Goal: Information Seeking & Learning: Learn about a topic

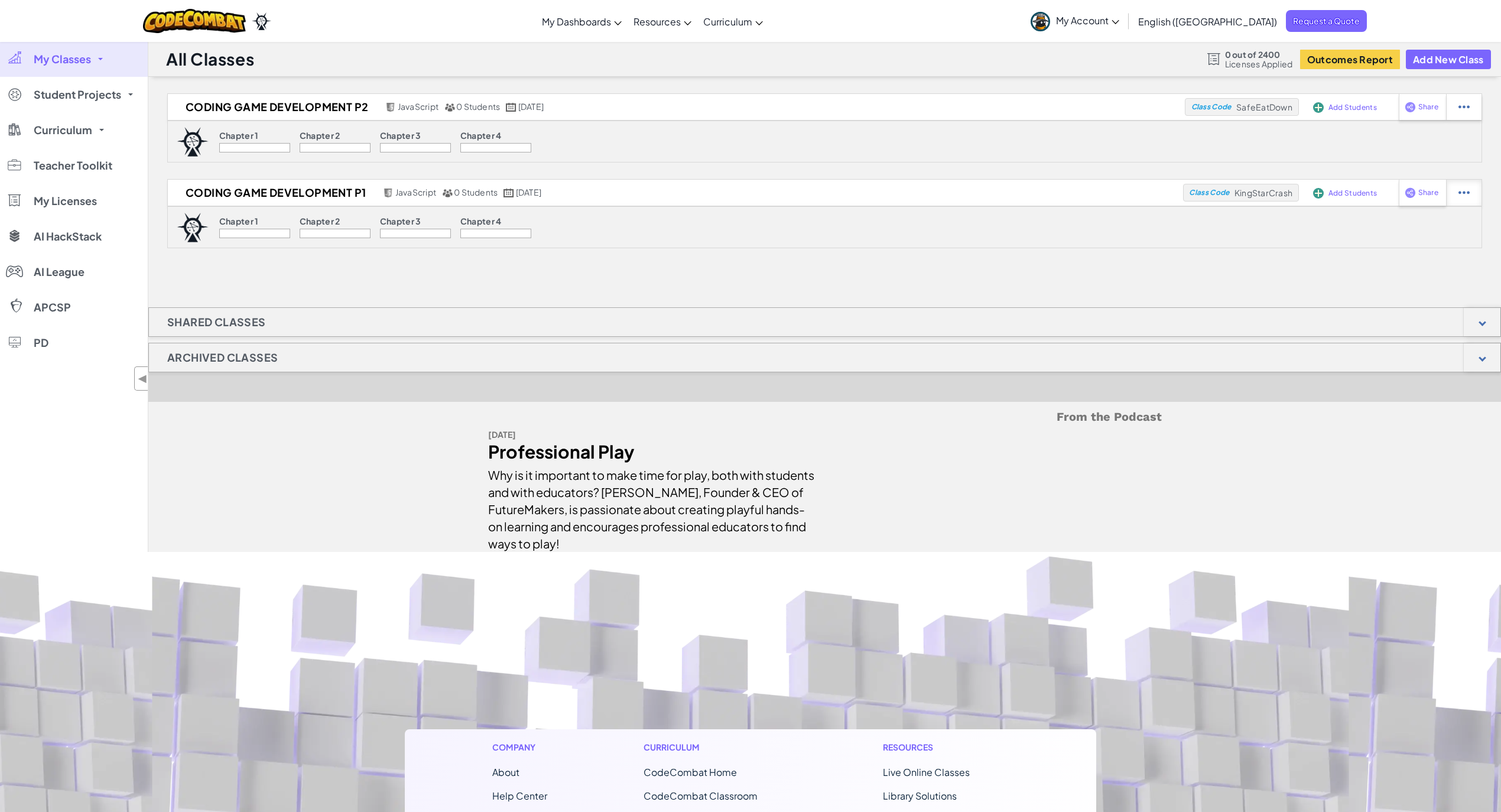
click at [1464, 112] on img at bounding box center [1465, 106] width 11 height 10
select select "javascript"
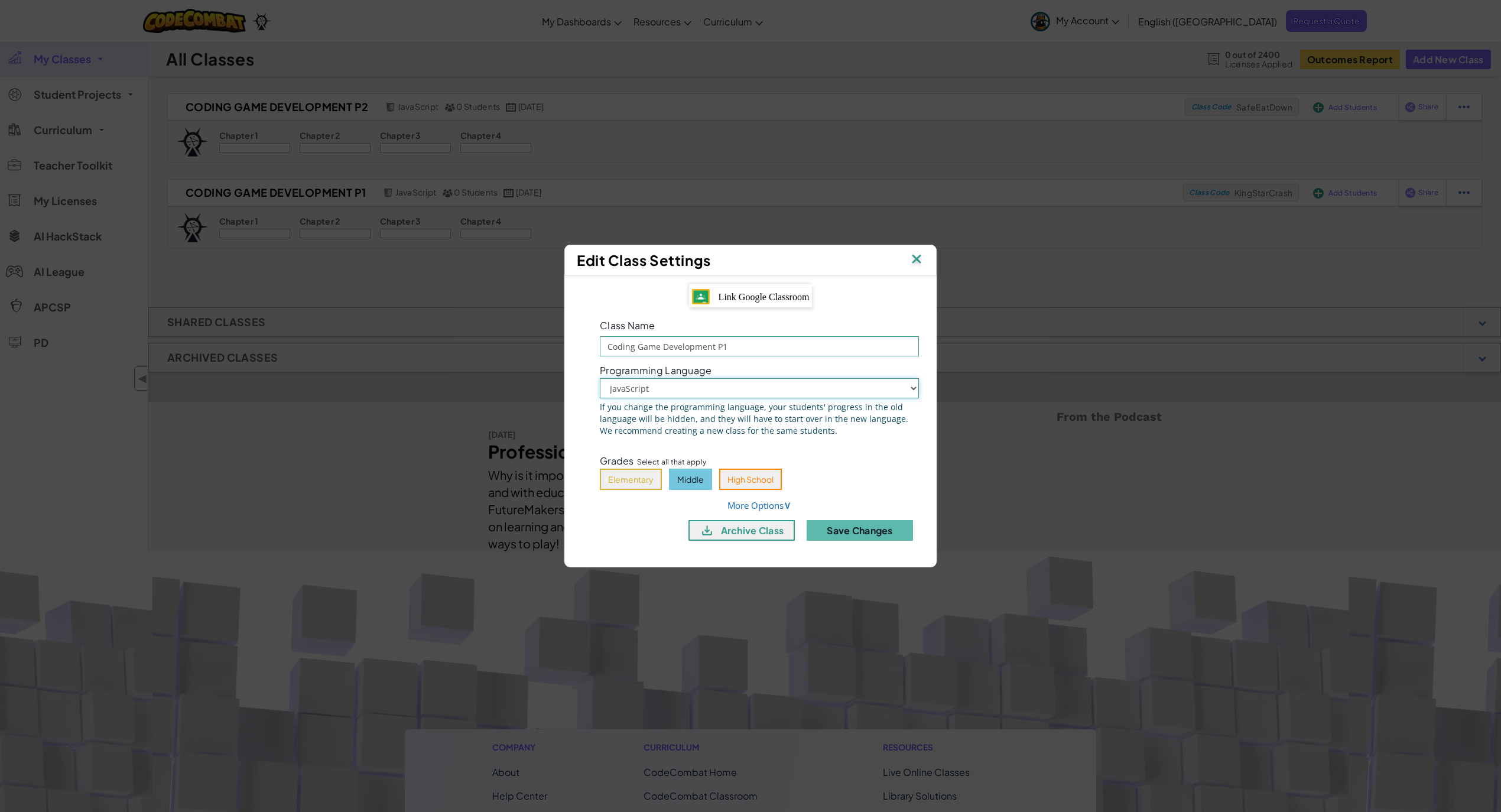
click at [906, 386] on select "Python (Default) JavaScript" at bounding box center [760, 388] width 320 height 20
click at [916, 264] on img at bounding box center [917, 260] width 15 height 18
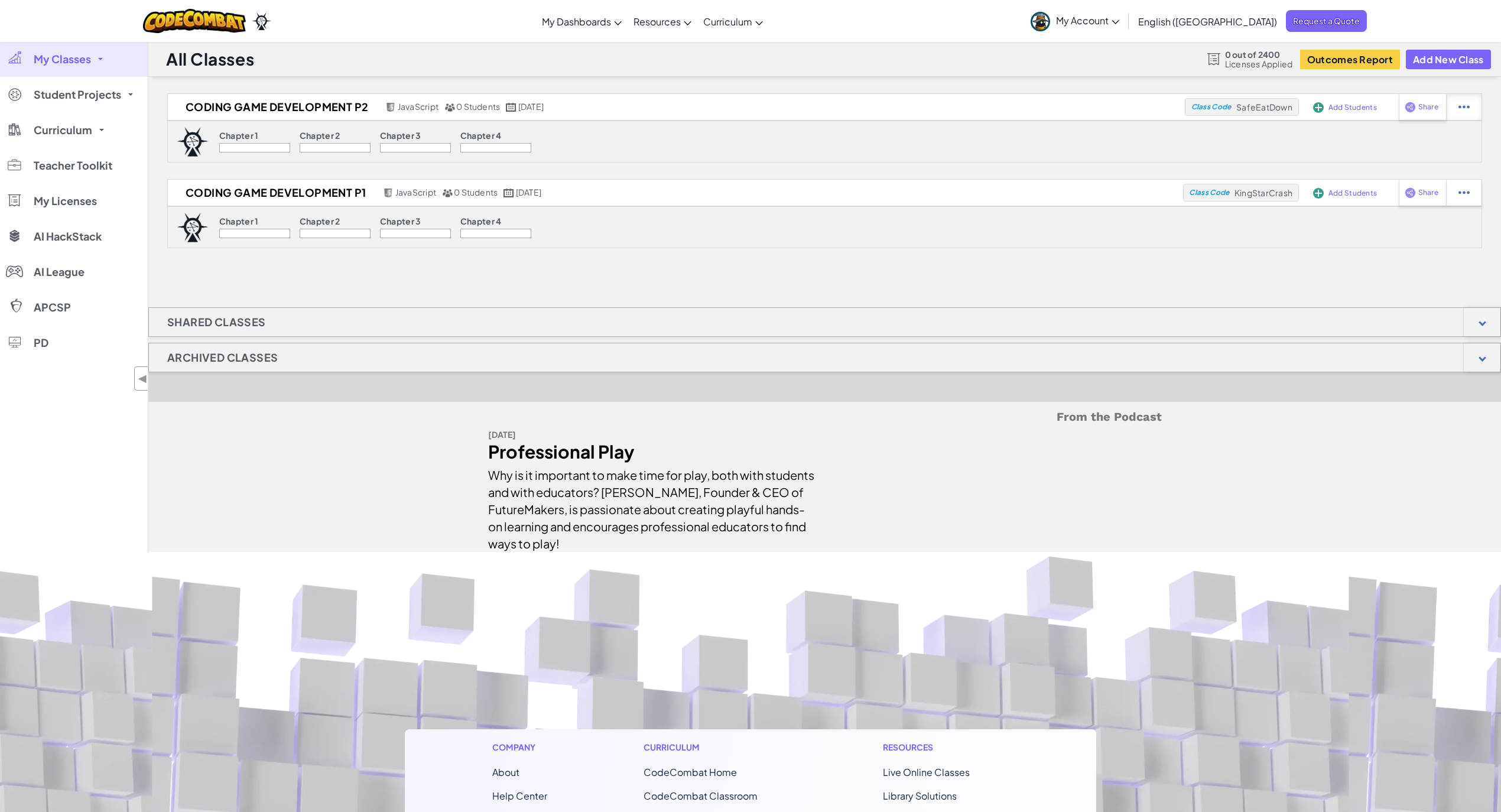
click at [1467, 109] on img at bounding box center [1465, 106] width 11 height 10
select select "javascript"
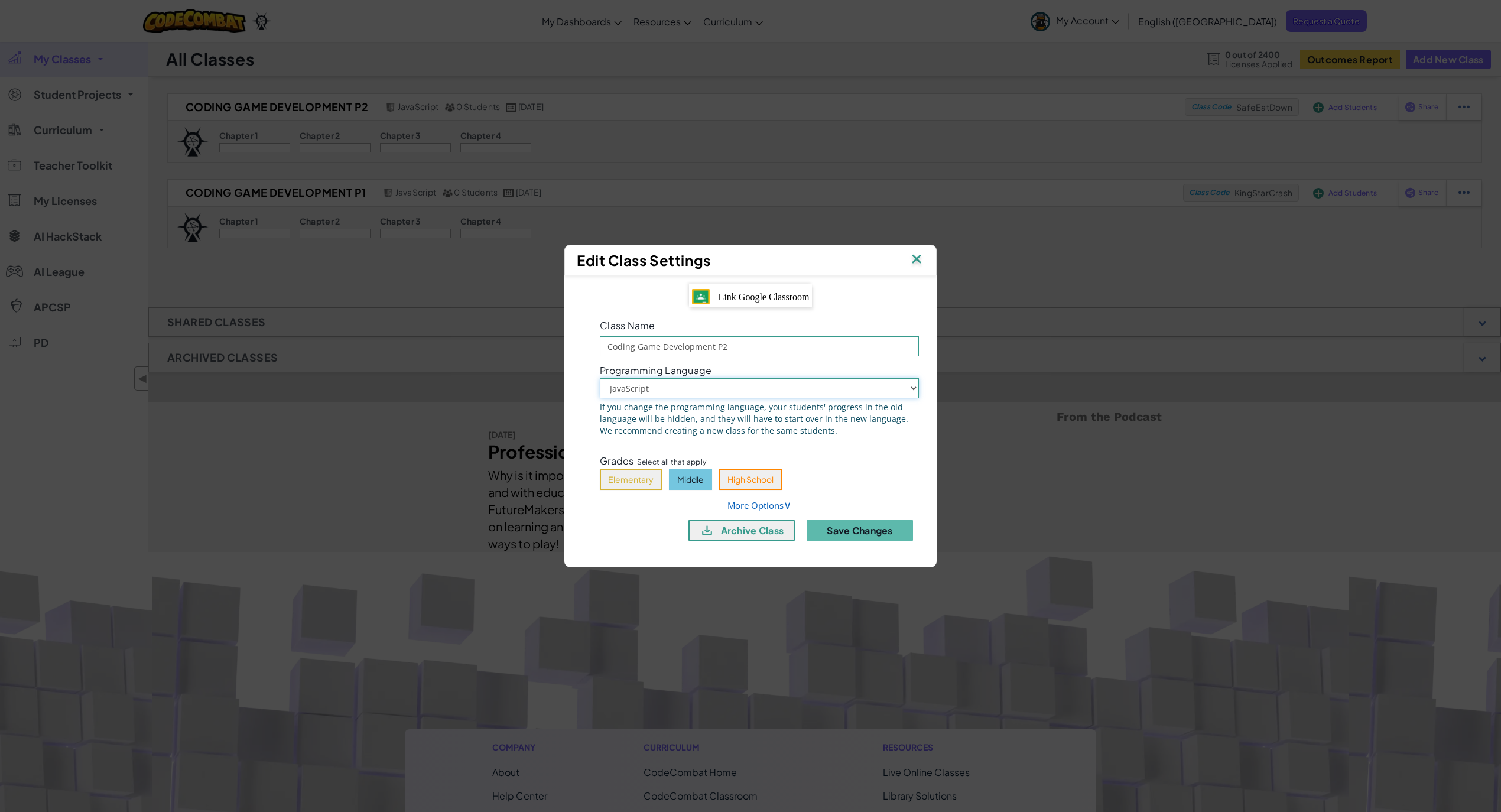
click at [904, 390] on select "Python (Default) JavaScript" at bounding box center [760, 388] width 320 height 20
click at [914, 259] on img at bounding box center [917, 260] width 15 height 18
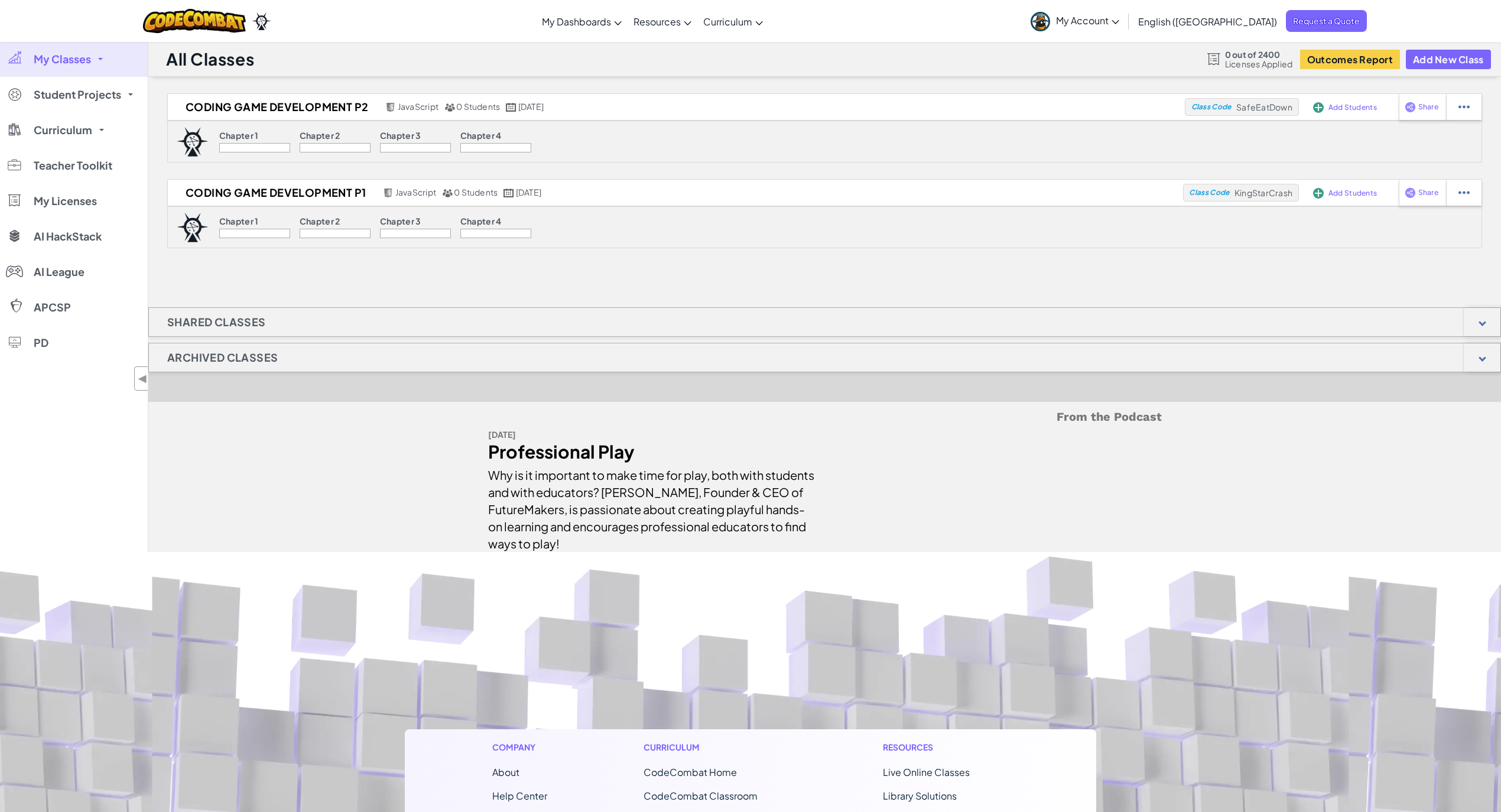
click at [263, 327] on h1 "Shared Classes" at bounding box center [217, 321] width 135 height 29
click at [223, 135] on p "Chapter 1" at bounding box center [240, 135] width 40 height 10
click at [50, 165] on span "Teacher Toolkit" at bounding box center [72, 164] width 79 height 10
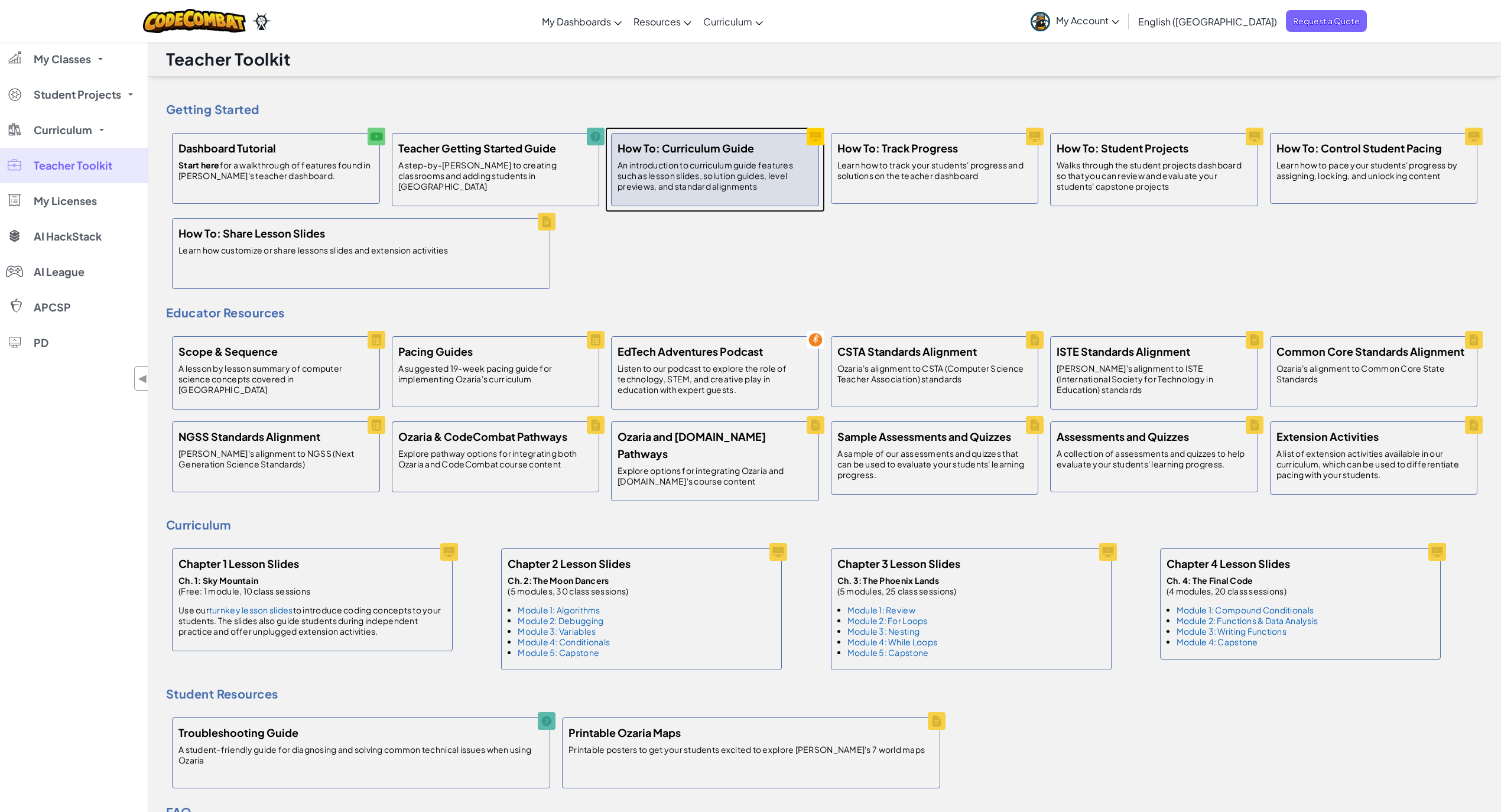
click at [753, 184] on p "An introduction to curriculum guide features such as lesson slides, solution gu…" at bounding box center [714, 176] width 195 height 32
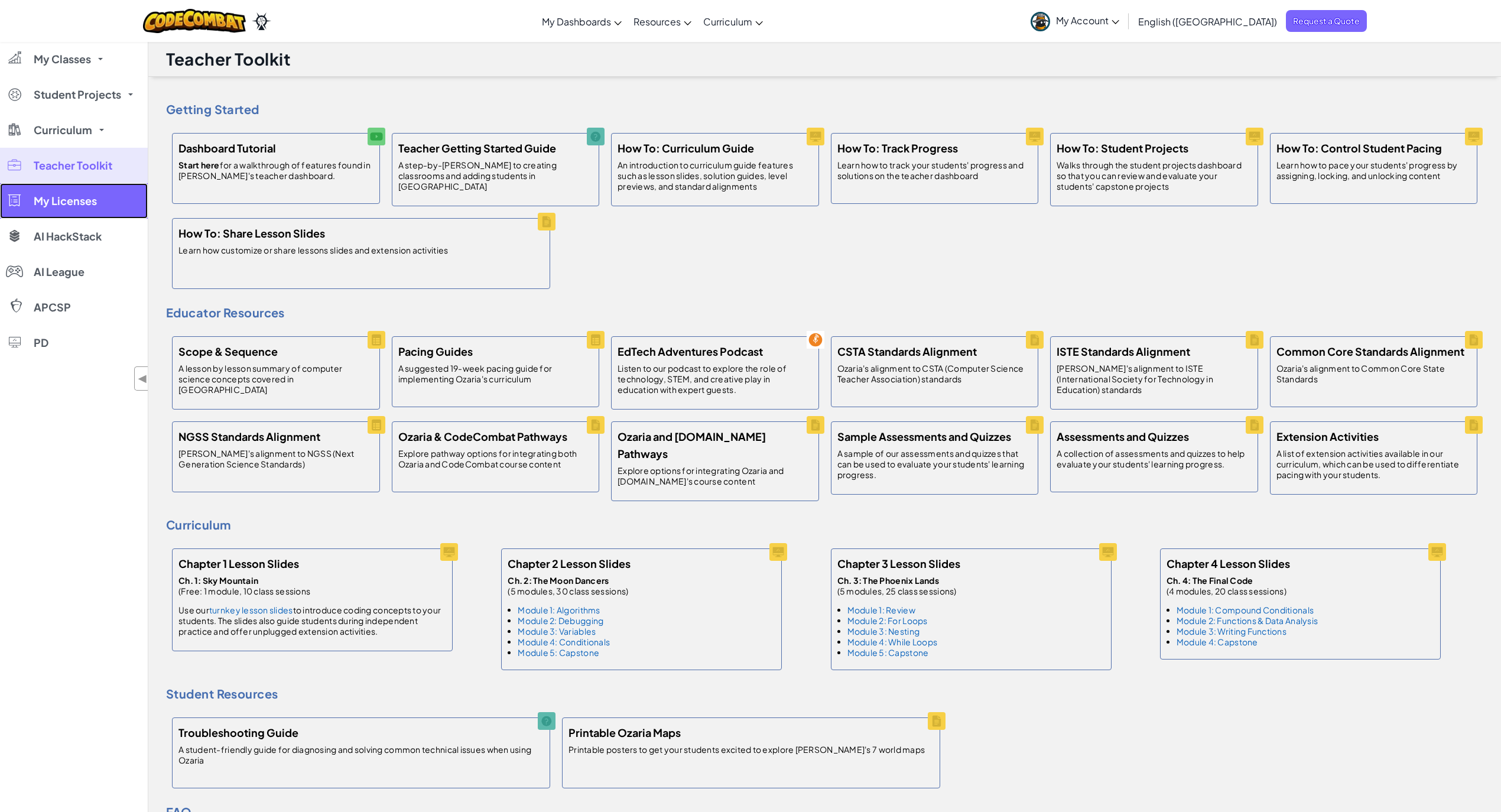
click at [67, 210] on link "My Licenses" at bounding box center [73, 201] width 147 height 35
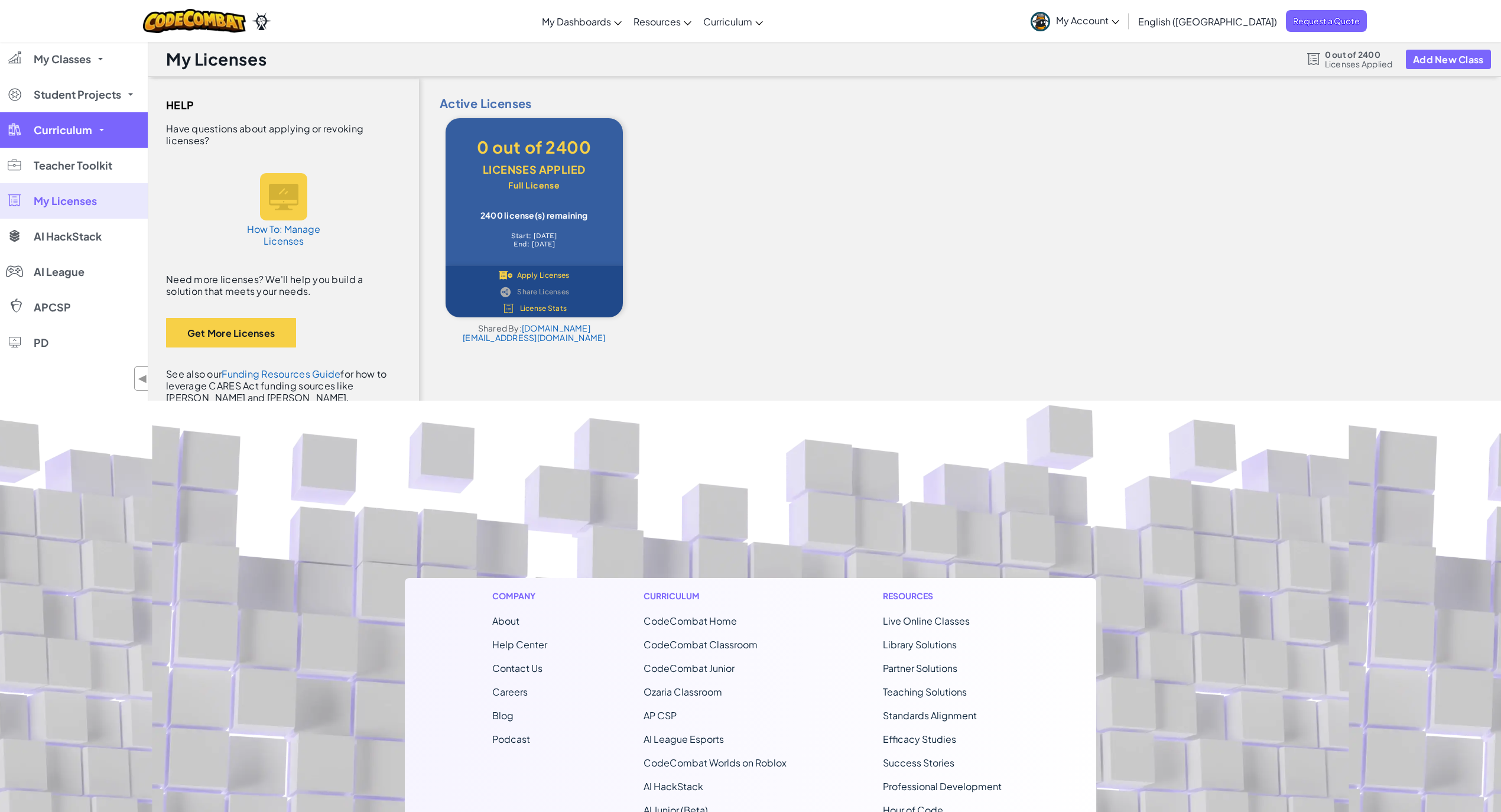
click at [62, 135] on span "Curriculum" at bounding box center [63, 129] width 59 height 10
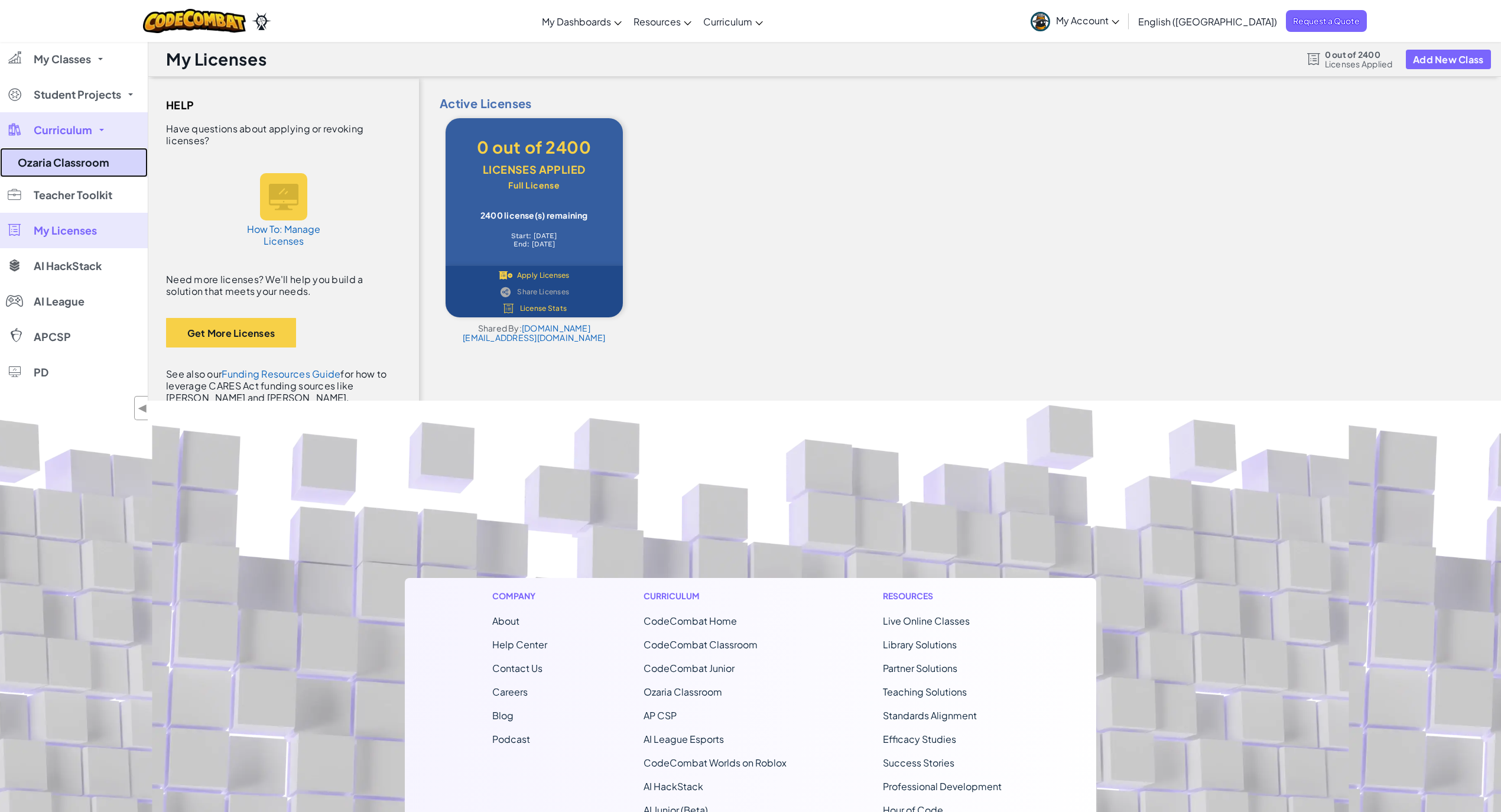
click at [74, 164] on link "Ozaria Classroom" at bounding box center [73, 162] width 147 height 29
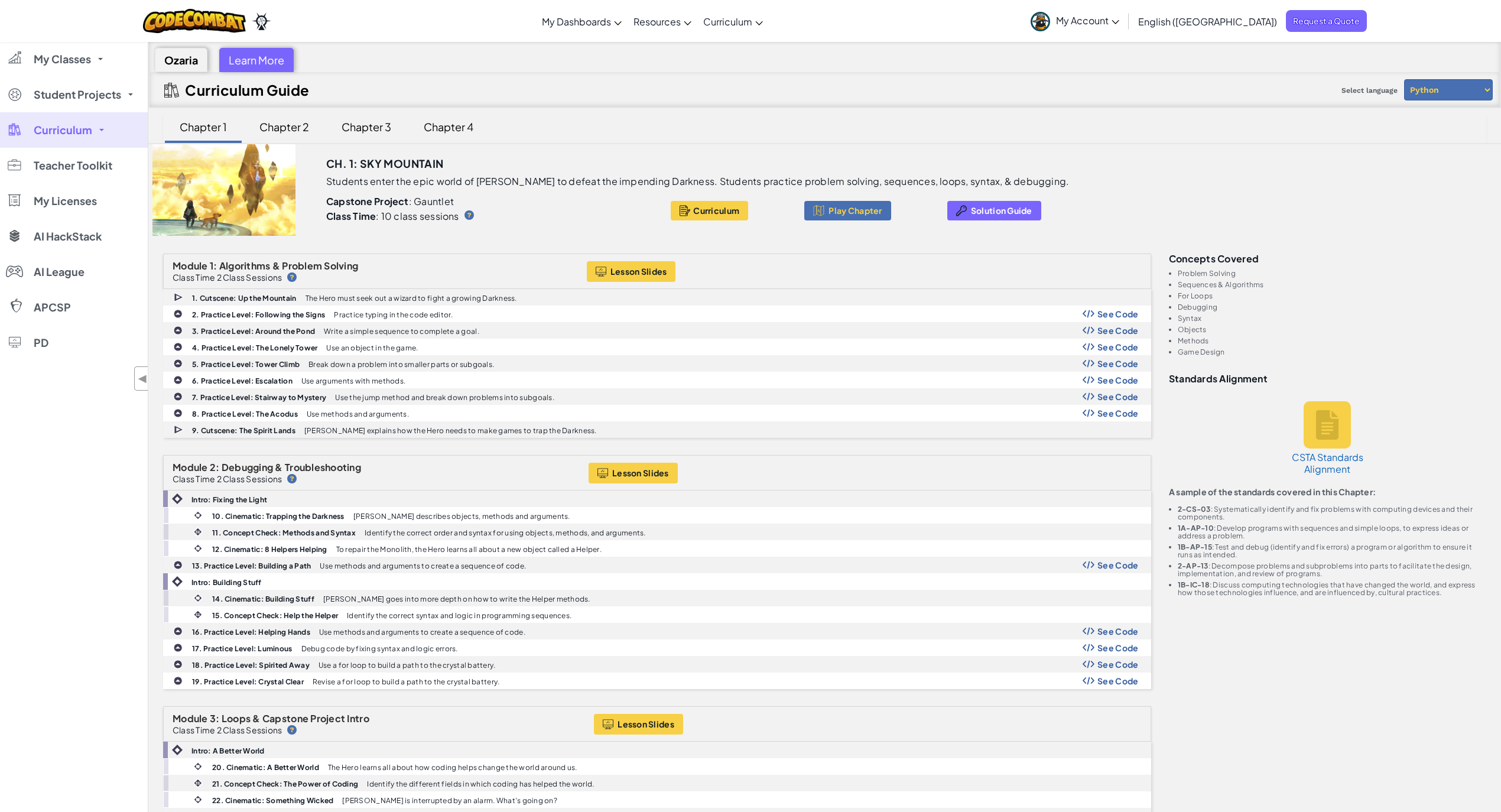
click at [276, 126] on div "Chapter 2" at bounding box center [283, 126] width 73 height 28
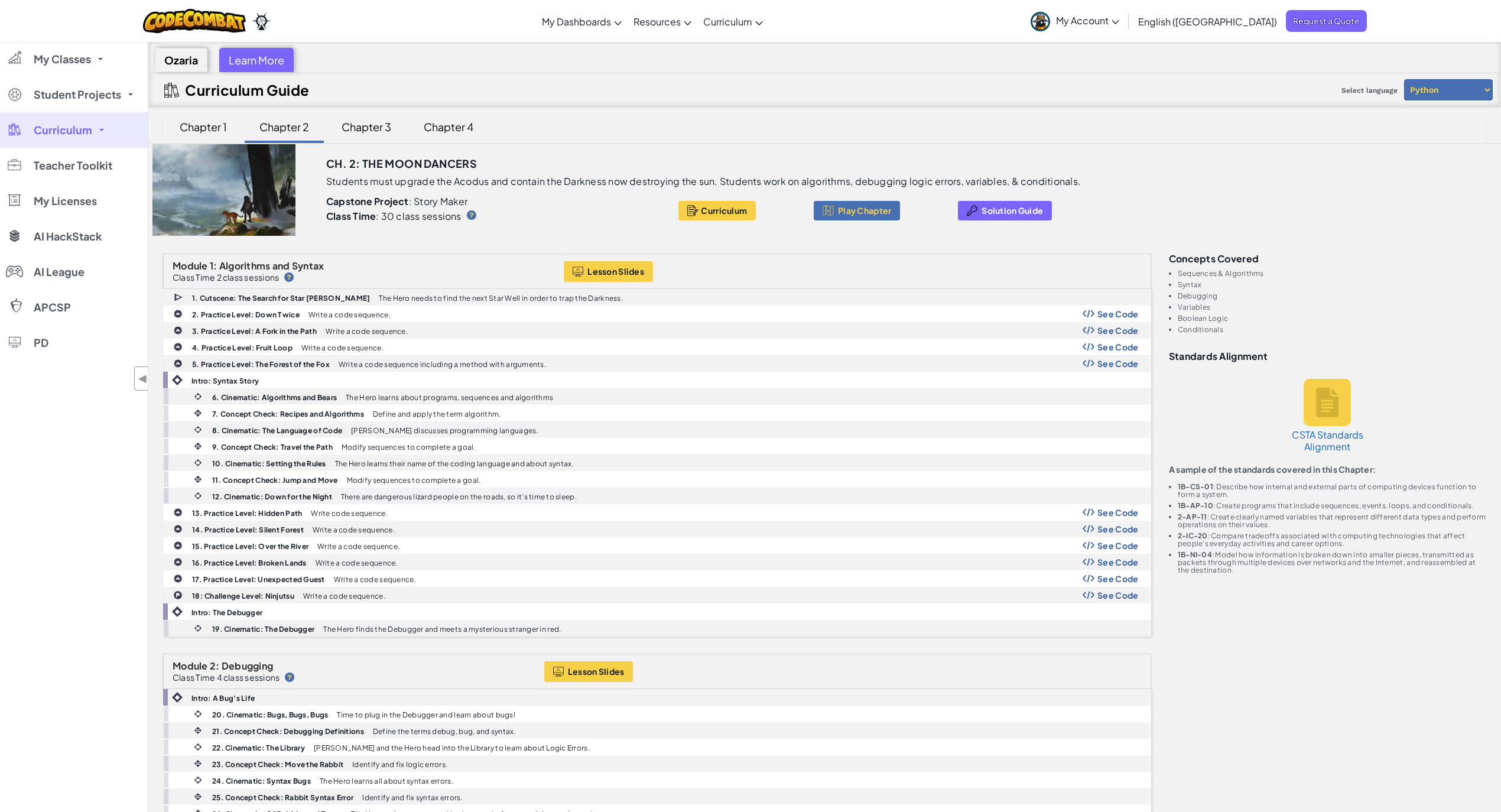
click at [208, 124] on div "Chapter 1" at bounding box center [203, 126] width 71 height 28
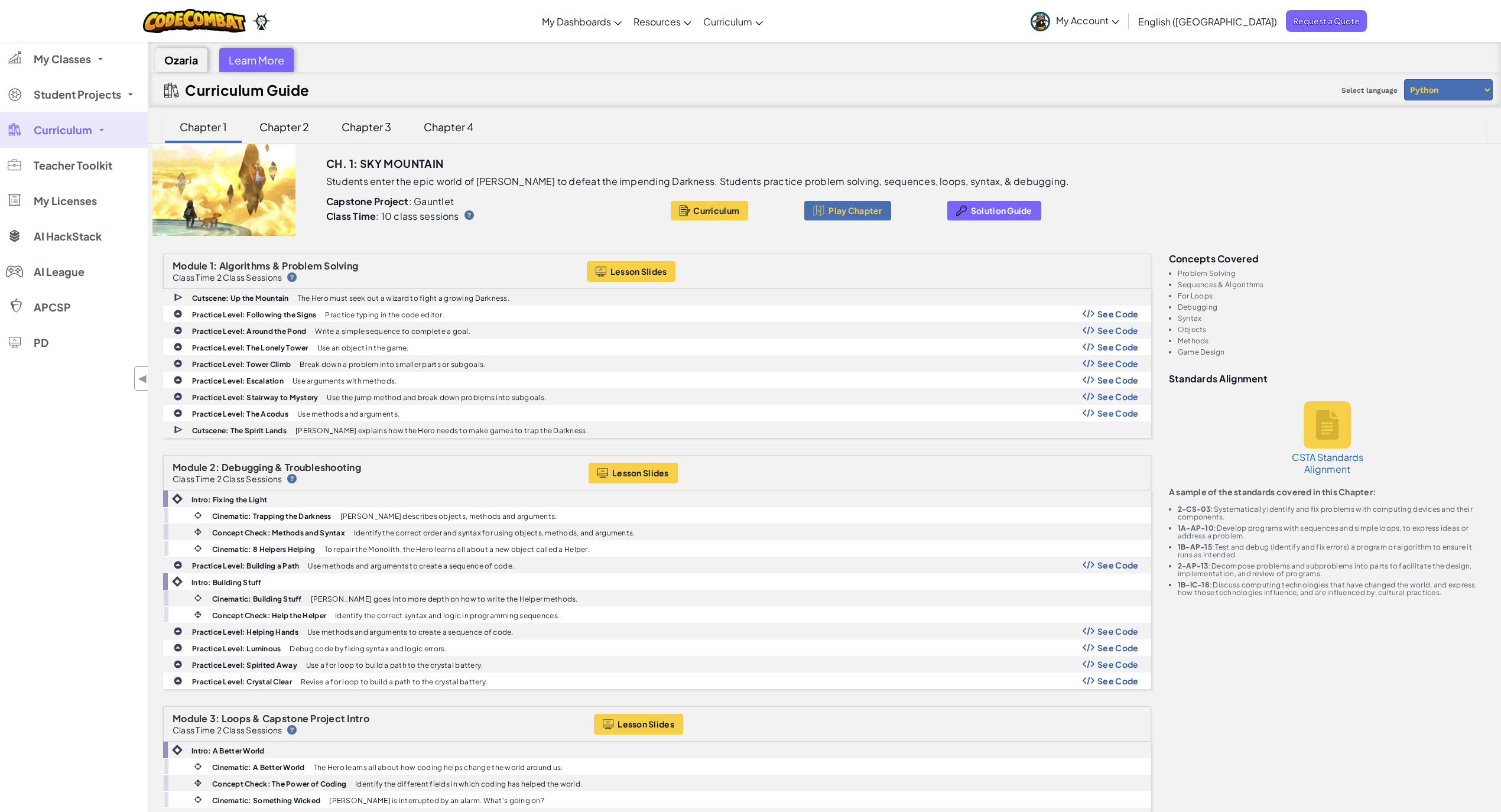
click at [296, 128] on div "Chapter 2" at bounding box center [283, 126] width 73 height 28
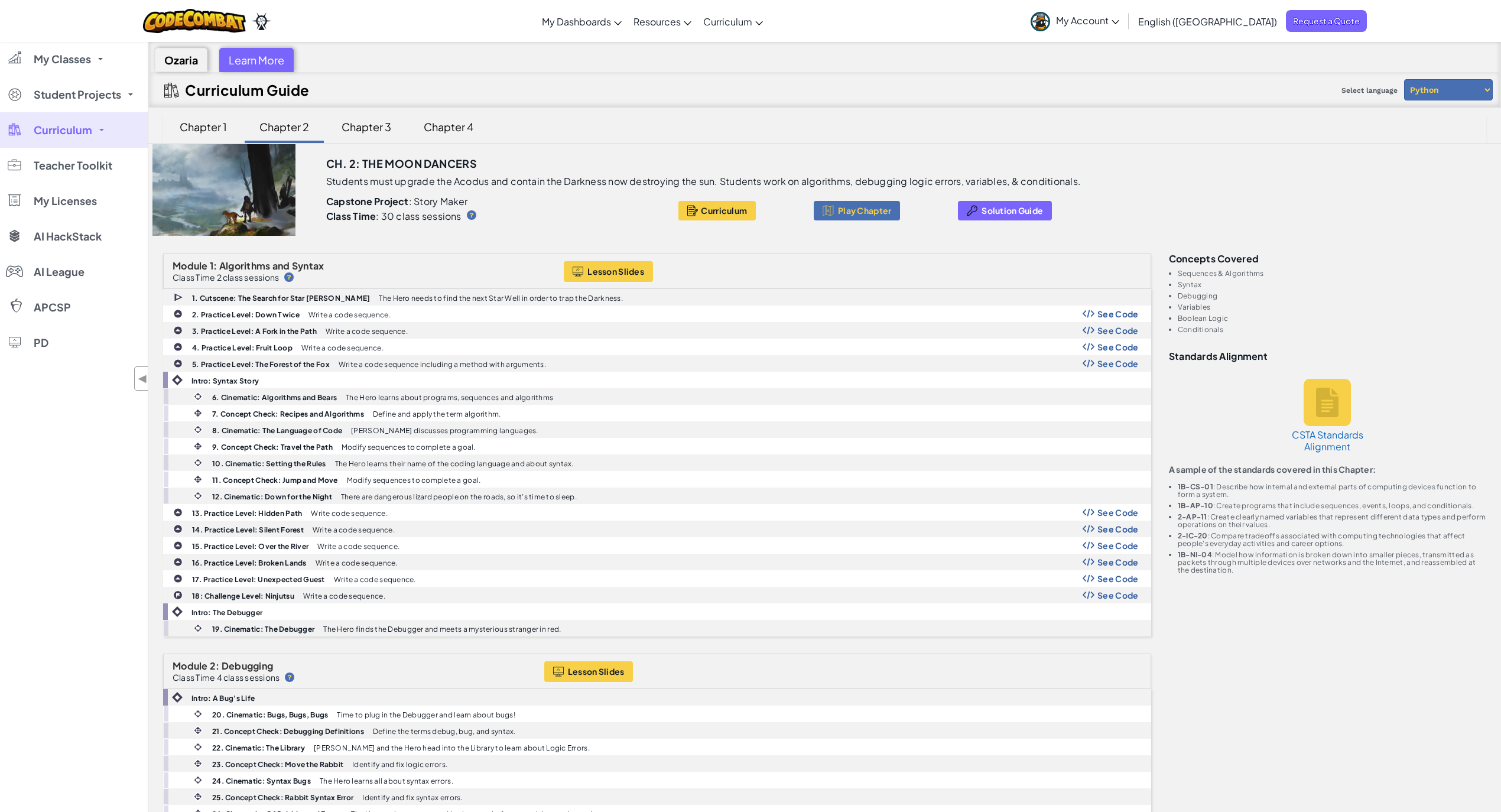
click at [369, 130] on div "Chapter 3" at bounding box center [366, 126] width 73 height 28
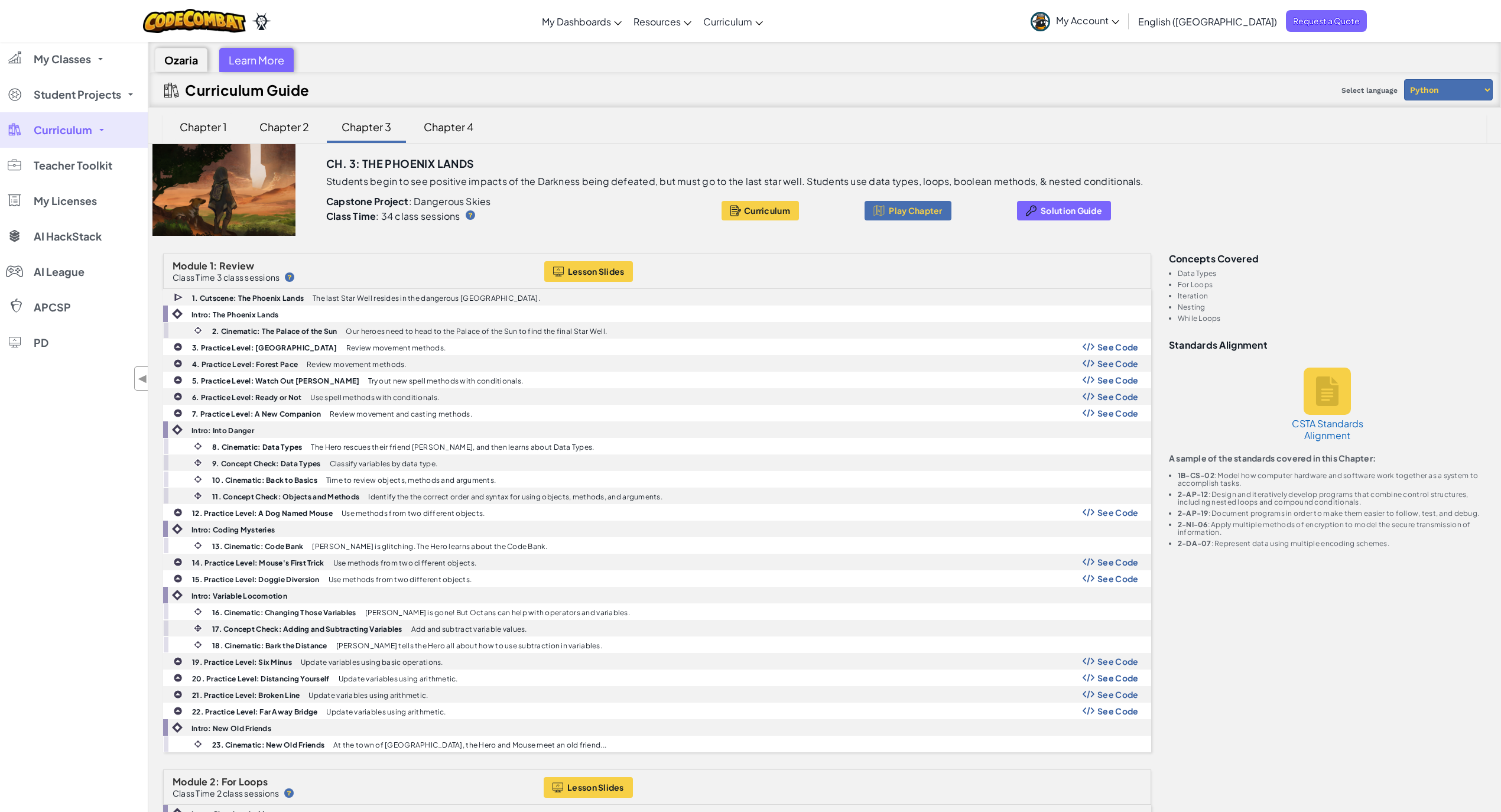
click at [192, 124] on div "Chapter 1" at bounding box center [203, 126] width 71 height 28
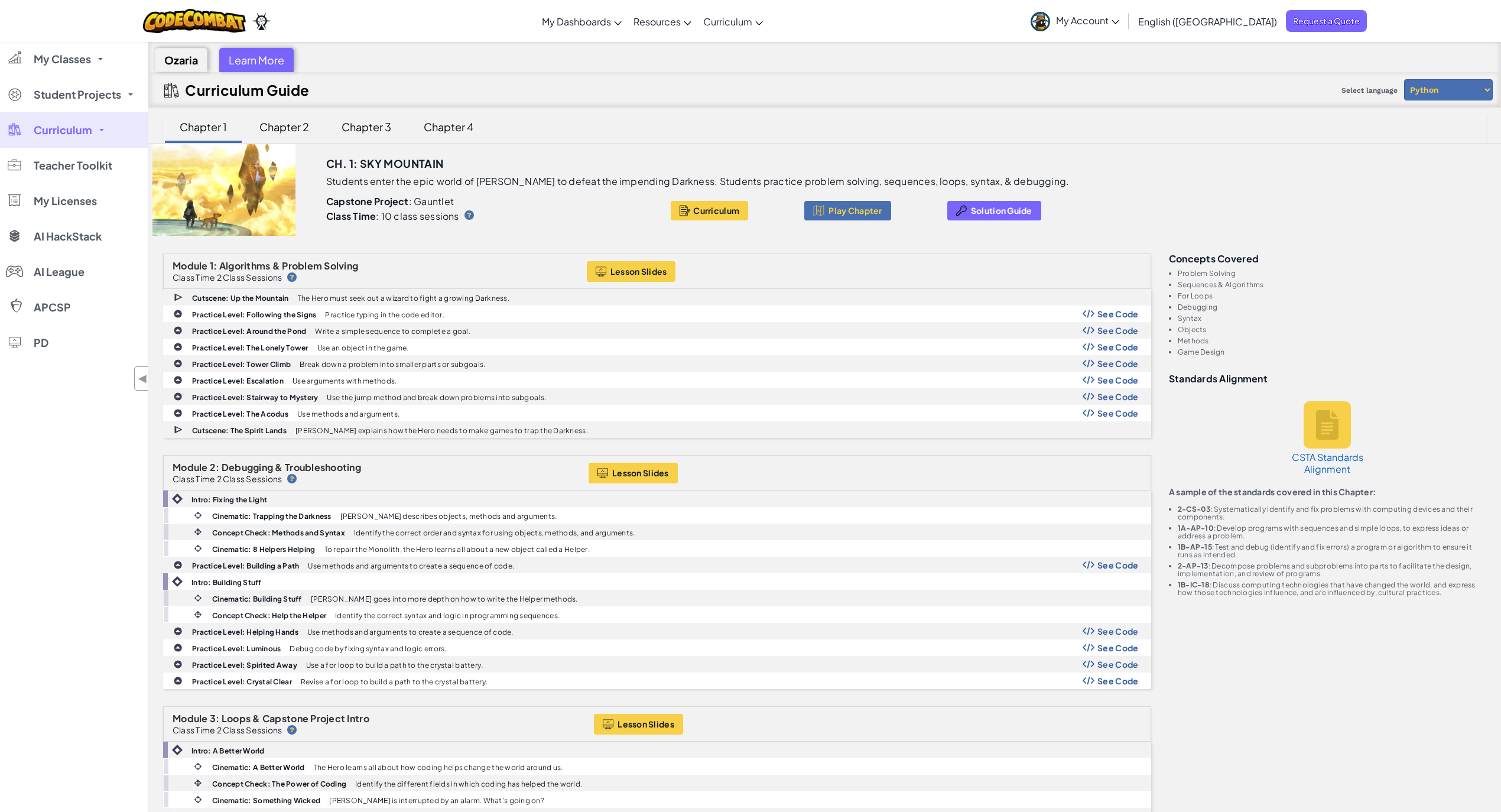
click at [277, 130] on div "Chapter 2" at bounding box center [283, 126] width 73 height 28
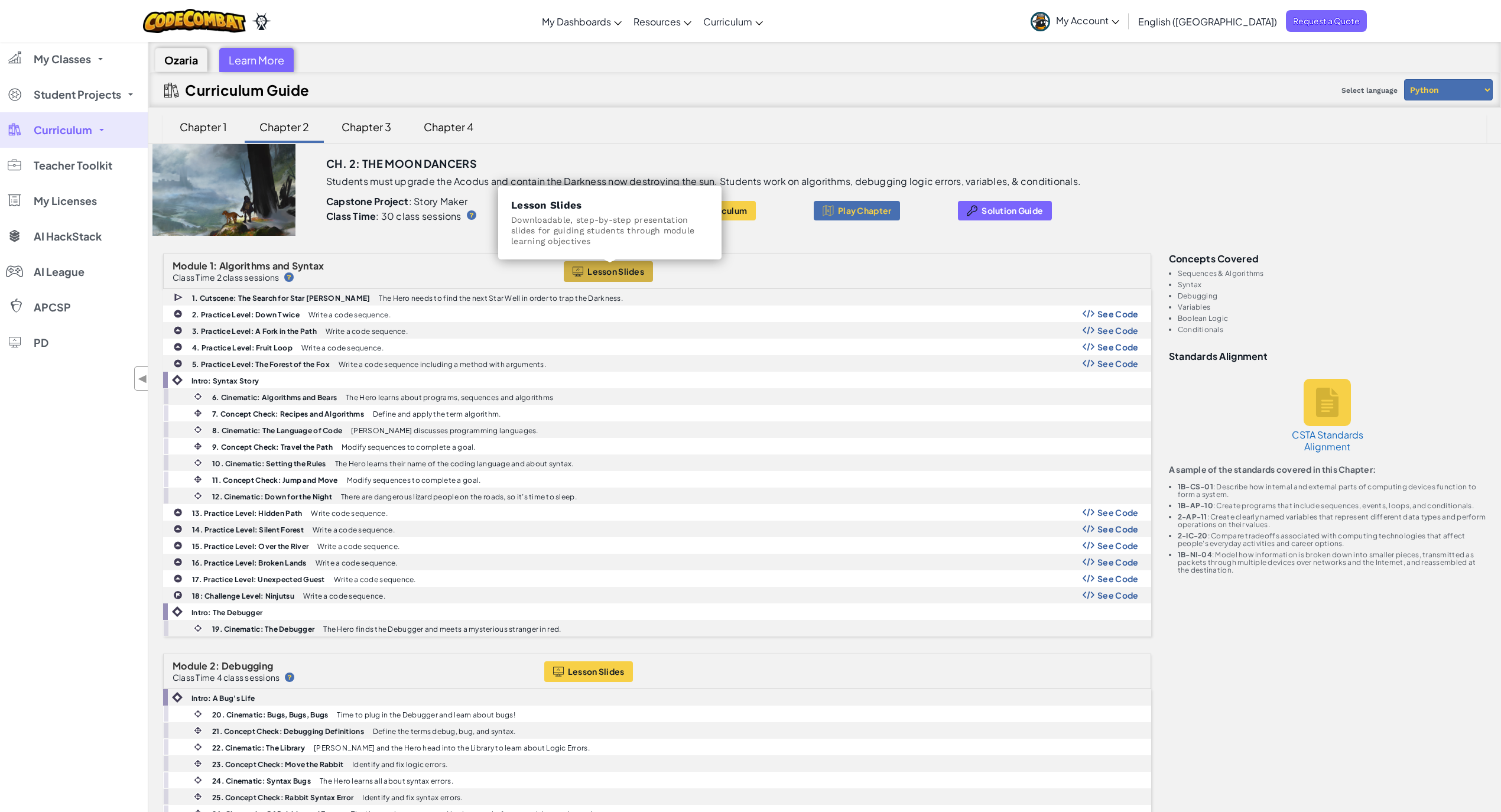
click at [616, 274] on span "Lesson Slides" at bounding box center [616, 271] width 57 height 10
click at [207, 126] on div "Chapter 1" at bounding box center [203, 126] width 71 height 28
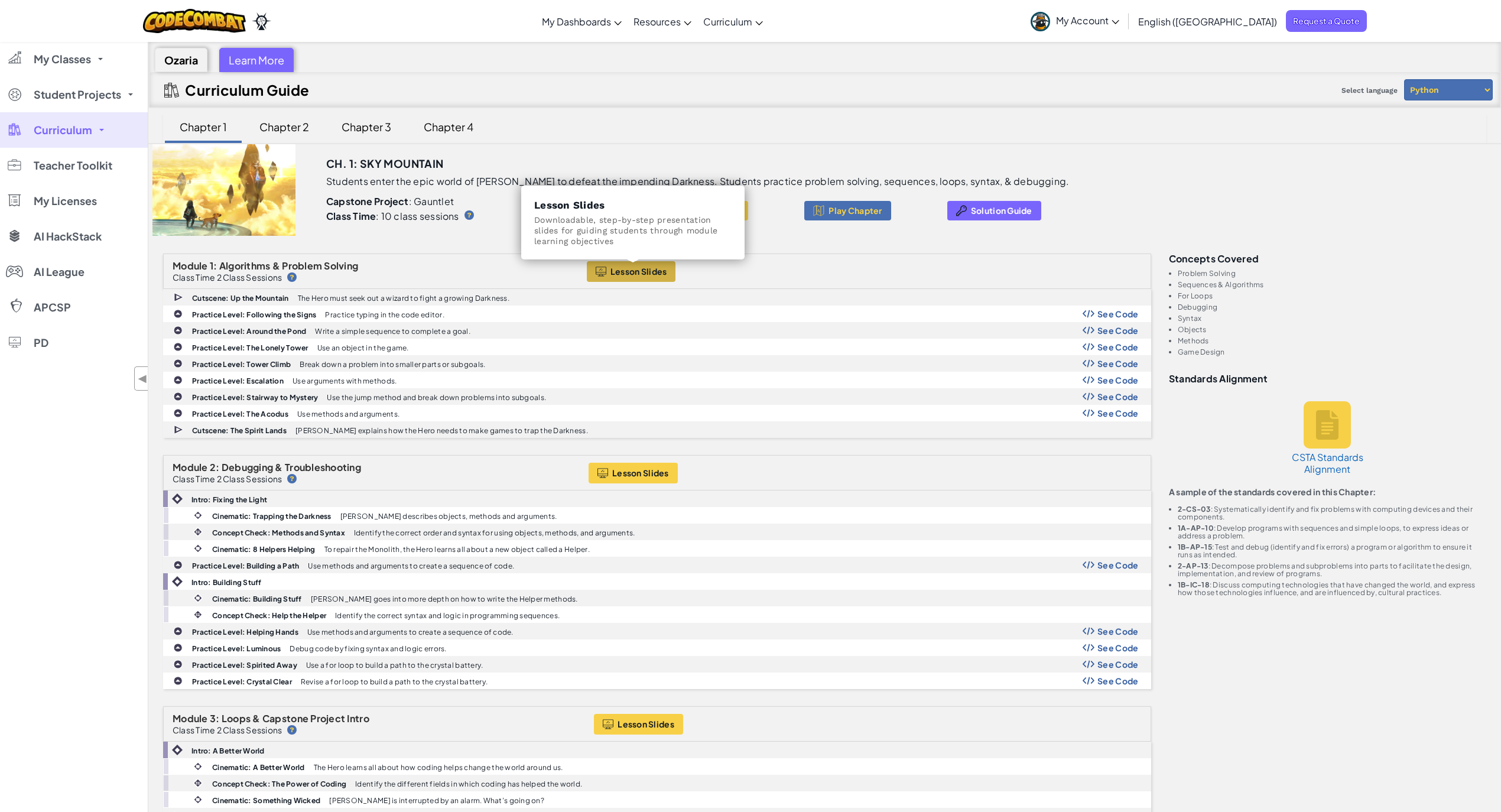
click at [634, 271] on span "Lesson Slides" at bounding box center [639, 271] width 57 height 10
click at [400, 122] on div "Chapter 3" at bounding box center [366, 126] width 73 height 28
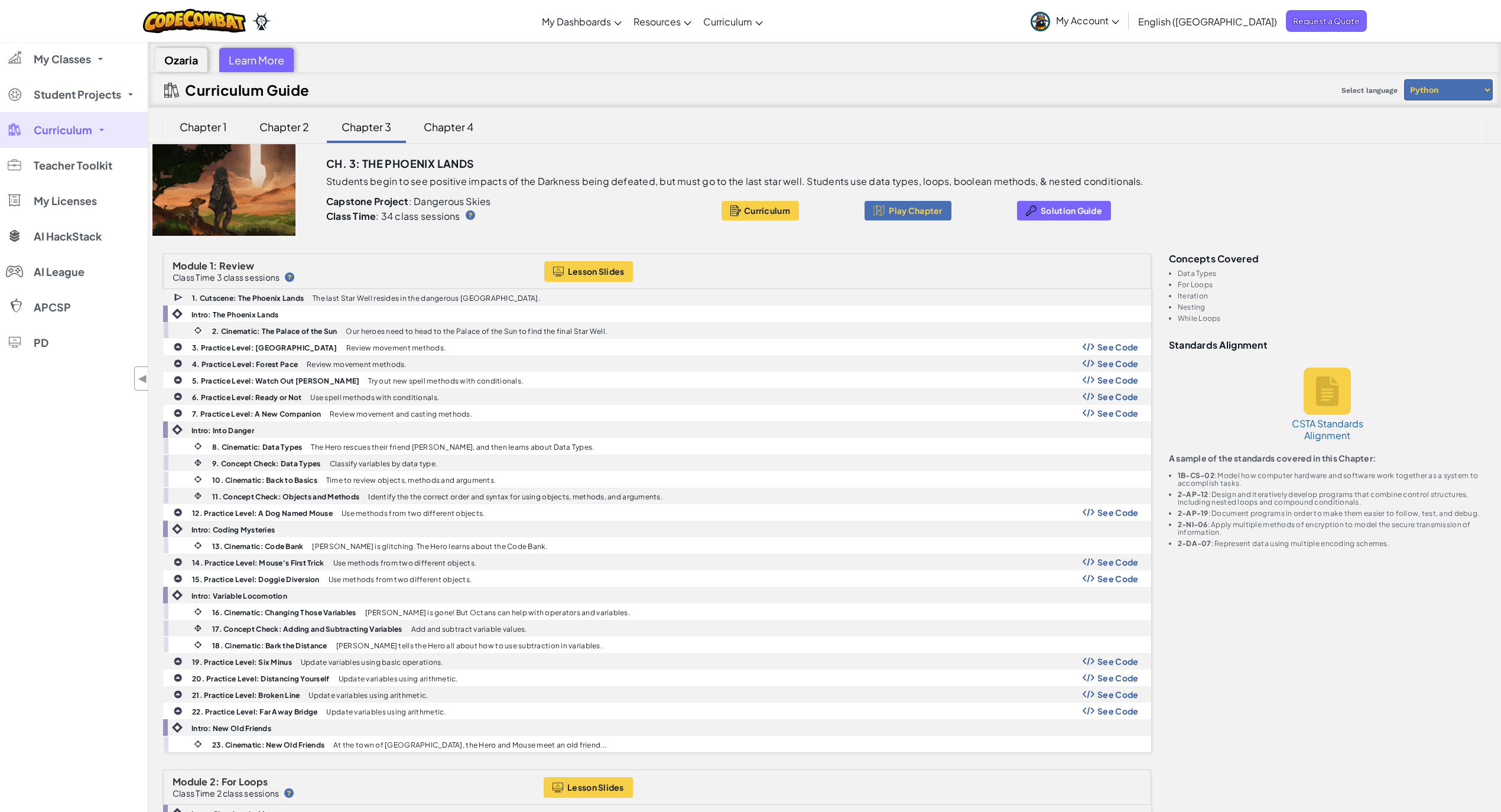
click at [376, 130] on div "Chapter 3" at bounding box center [366, 126] width 73 height 28
click at [598, 277] on button "Lesson Slides" at bounding box center [589, 272] width 89 height 21
click at [444, 135] on div "Chapter 4" at bounding box center [448, 126] width 73 height 28
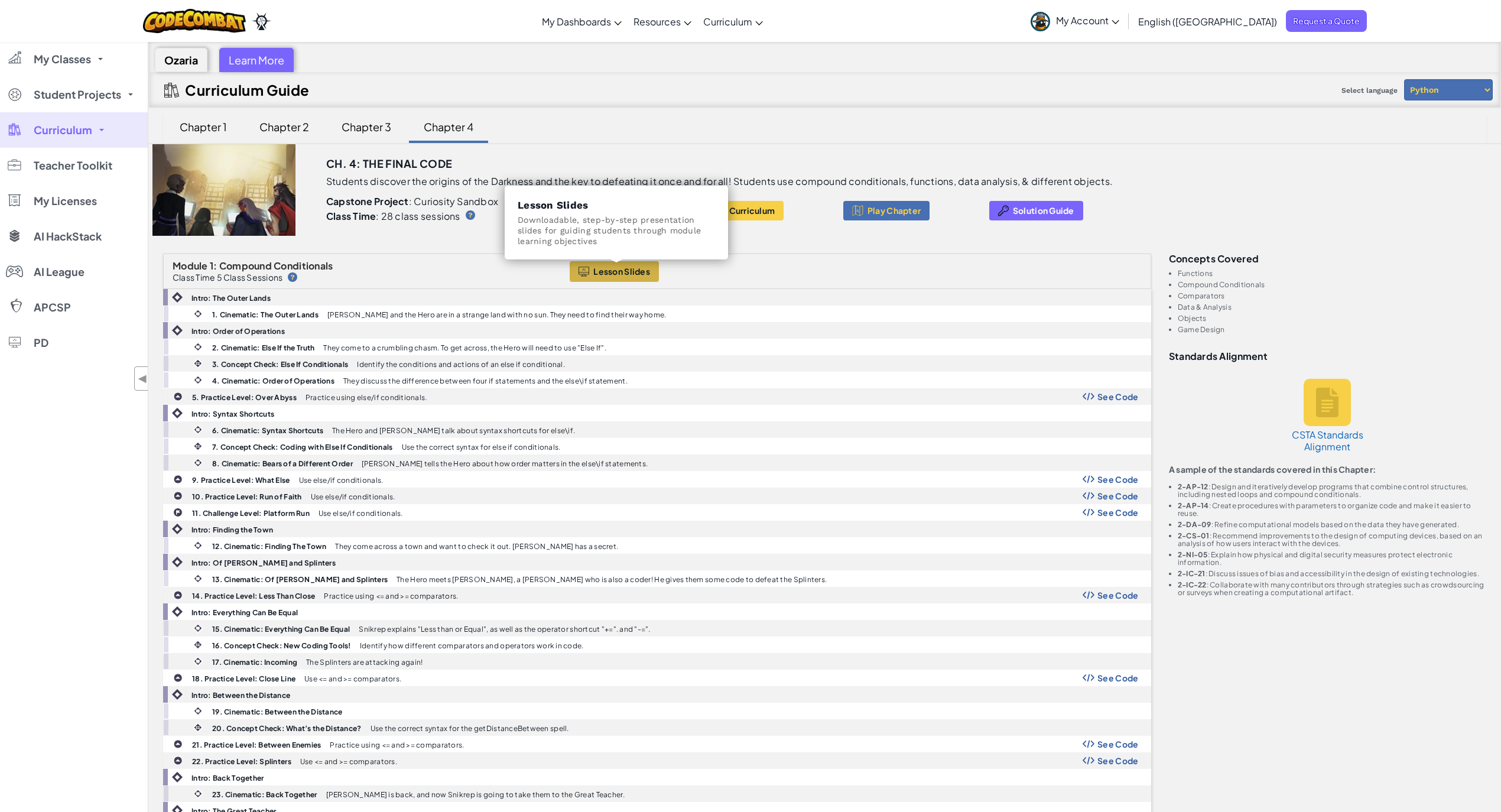
click at [615, 273] on span "Lesson Slides" at bounding box center [622, 271] width 57 height 10
click at [1460, 87] on select "Python JavaScript" at bounding box center [1449, 89] width 88 height 21
click at [1405, 80] on select "Python JavaScript" at bounding box center [1449, 89] width 88 height 21
click at [1435, 195] on div "Ch. 4: The Final Code Students discover the origins of the Darkness and the key…" at bounding box center [825, 190] width 1354 height 91
click at [1464, 92] on select "Python JavaScript" at bounding box center [1449, 89] width 88 height 21
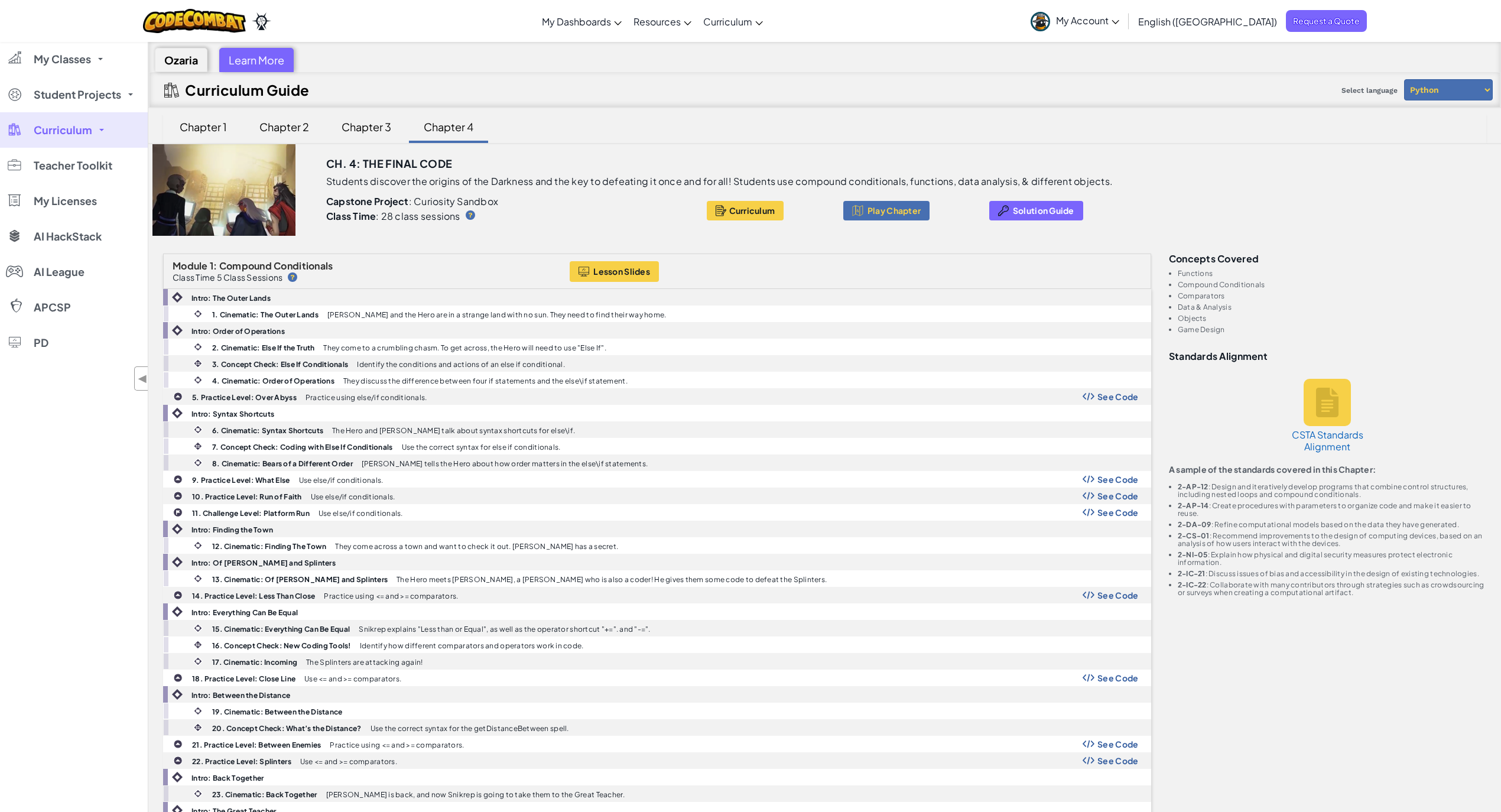
click at [1405, 80] on select "Python JavaScript" at bounding box center [1449, 89] width 88 height 21
click at [1458, 86] on select "Python JavaScript" at bounding box center [1449, 89] width 88 height 21
select select "javascript"
click at [1405, 80] on select "Python JavaScript" at bounding box center [1449, 89] width 88 height 21
click at [198, 122] on div "Chapter 1" at bounding box center [203, 126] width 71 height 28
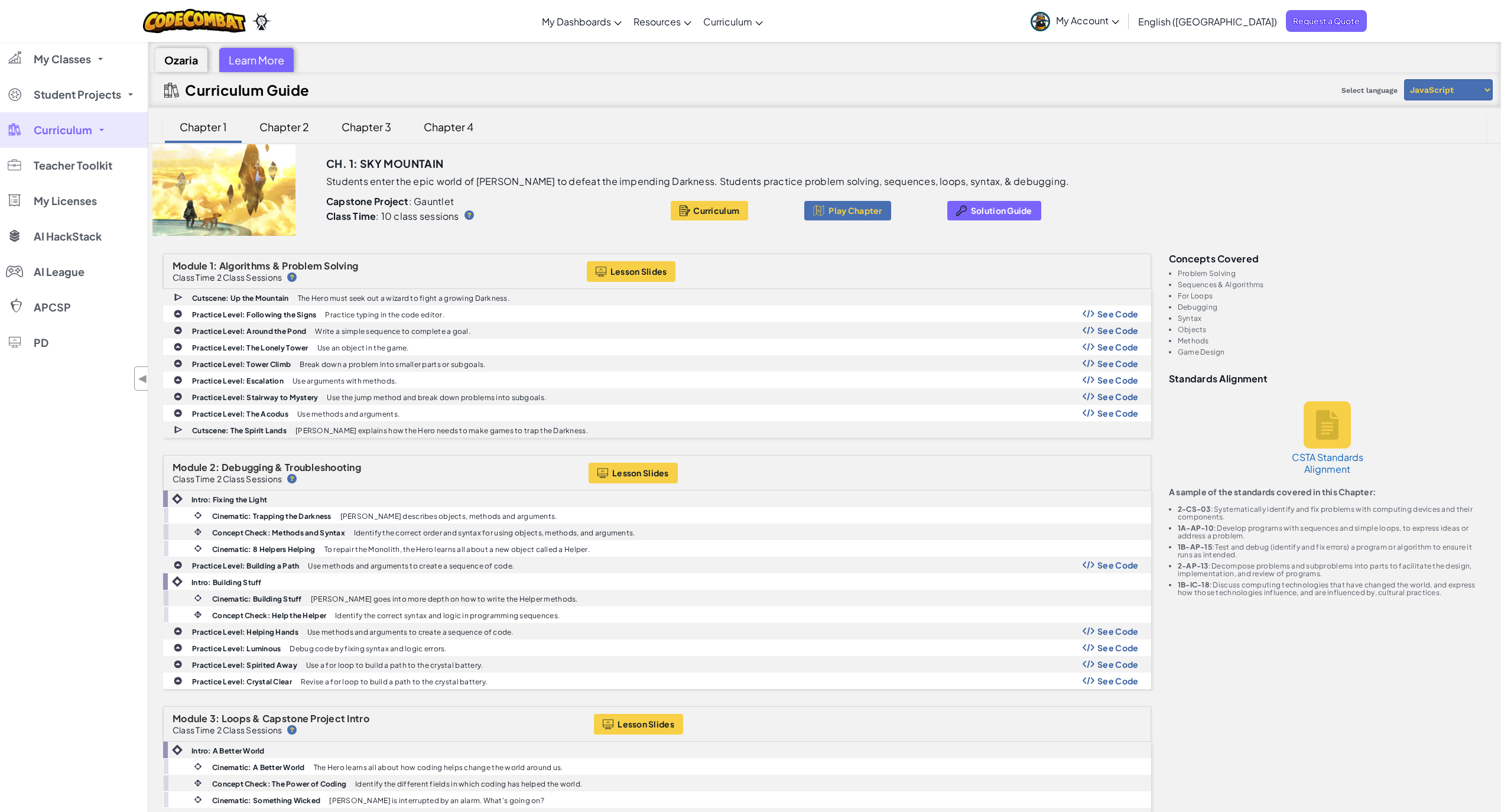
click at [1120, 17] on span "My Account" at bounding box center [1088, 20] width 63 height 12
click at [103, 65] on link "My Classes" at bounding box center [73, 59] width 147 height 35
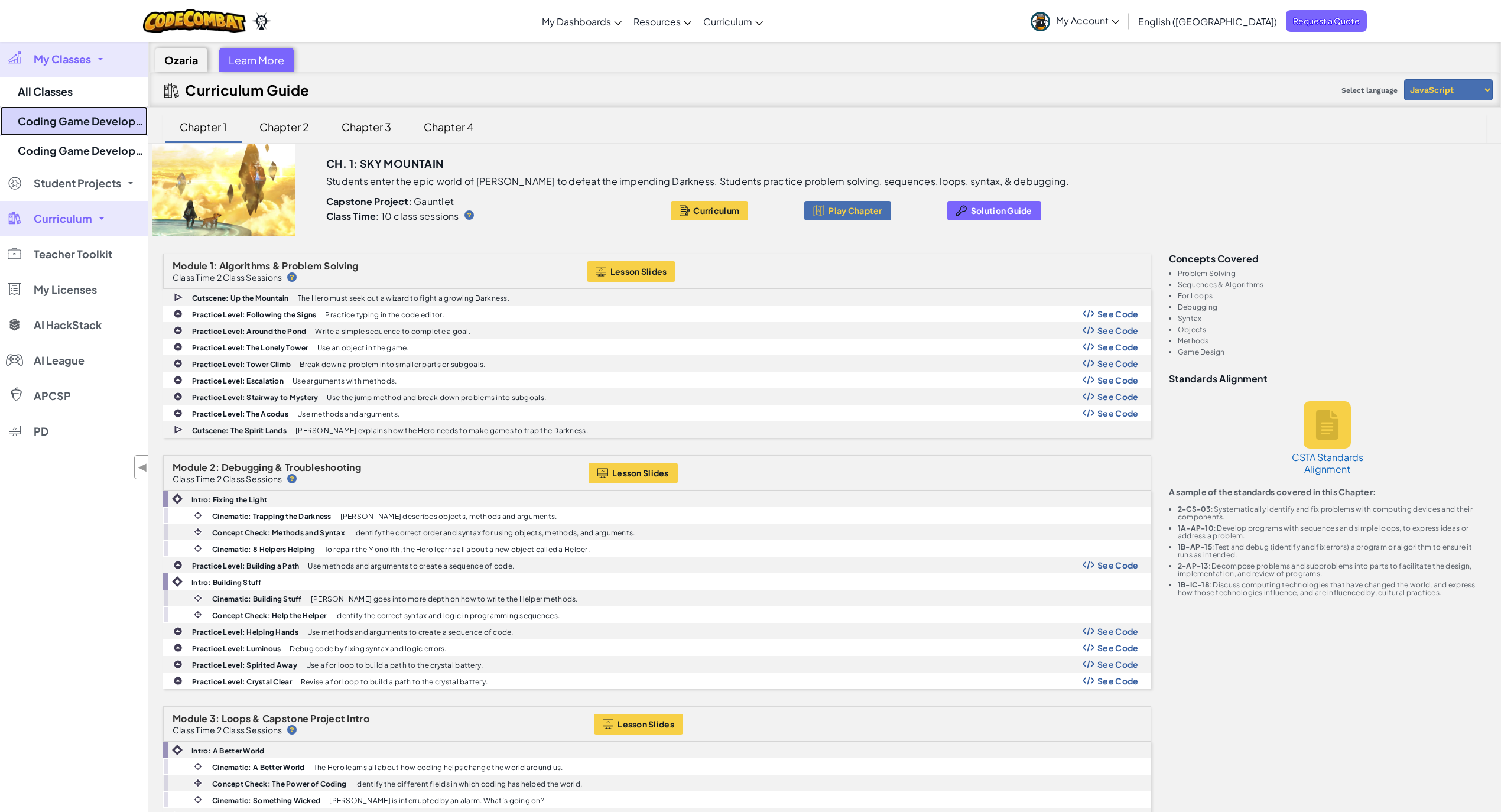
click at [90, 128] on link "Coding Game Development P2" at bounding box center [73, 121] width 147 height 29
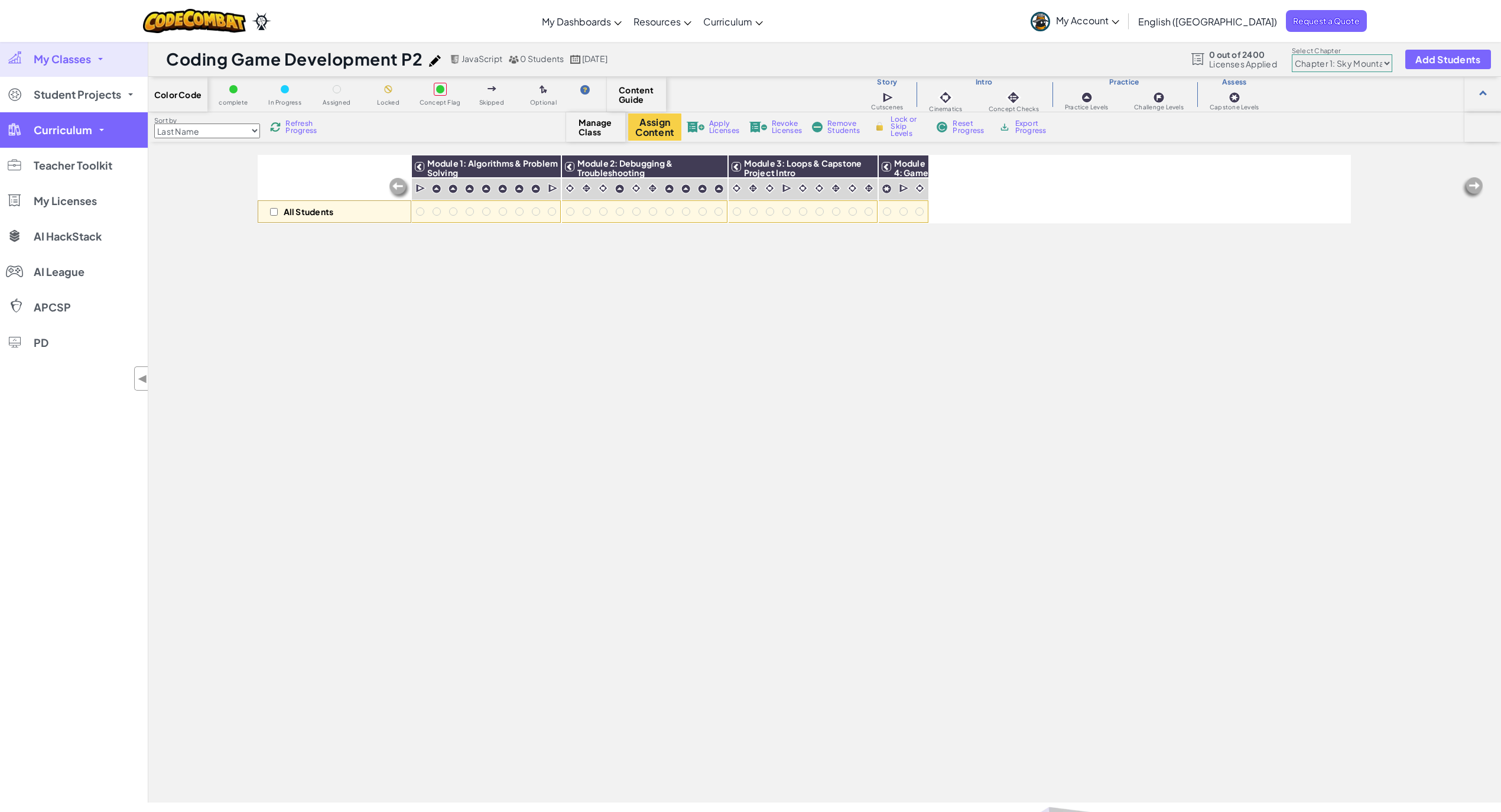
click at [116, 130] on link "Curriculum" at bounding box center [73, 129] width 147 height 35
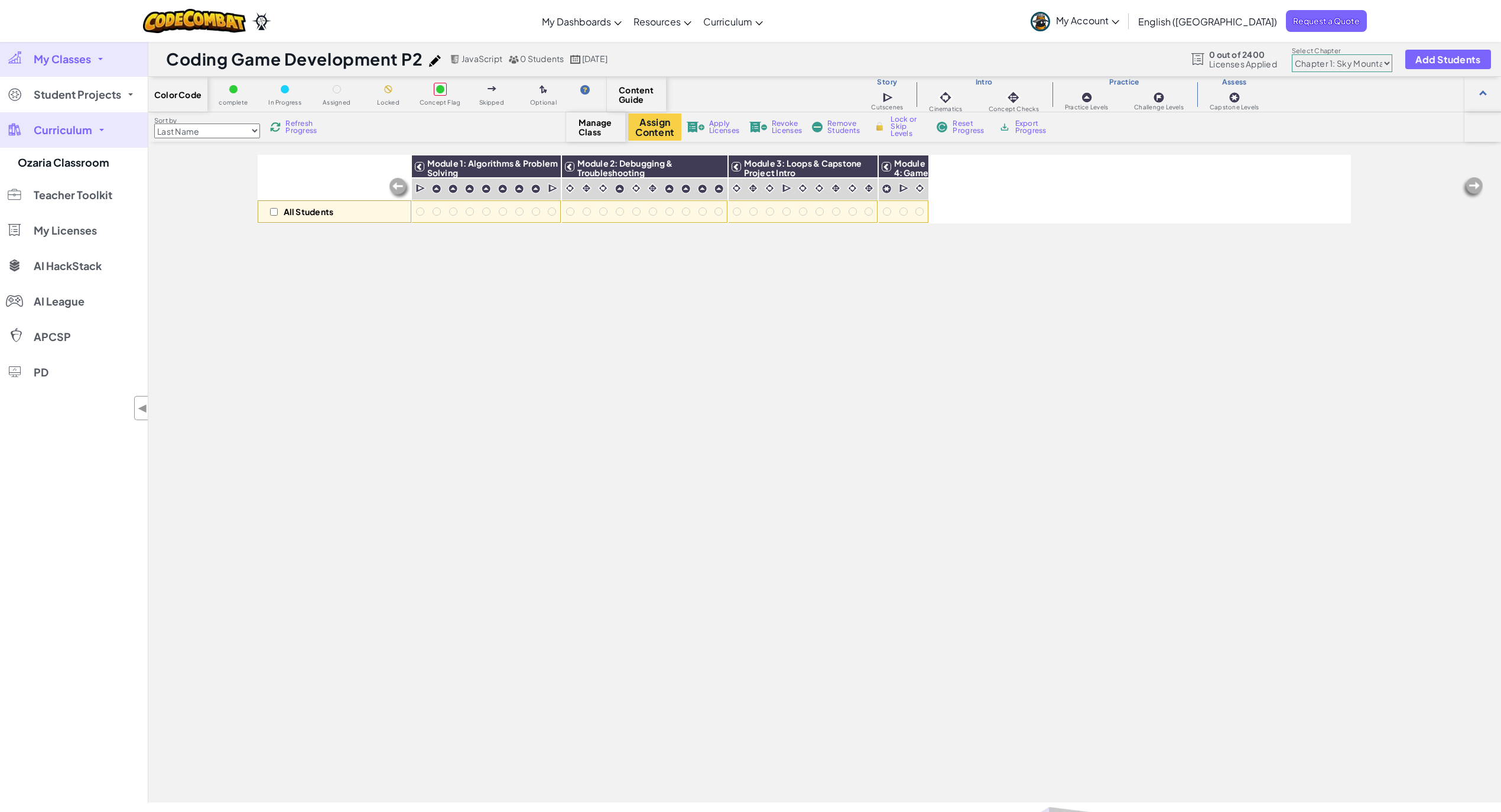
click at [121, 65] on link "My Classes" at bounding box center [73, 59] width 147 height 35
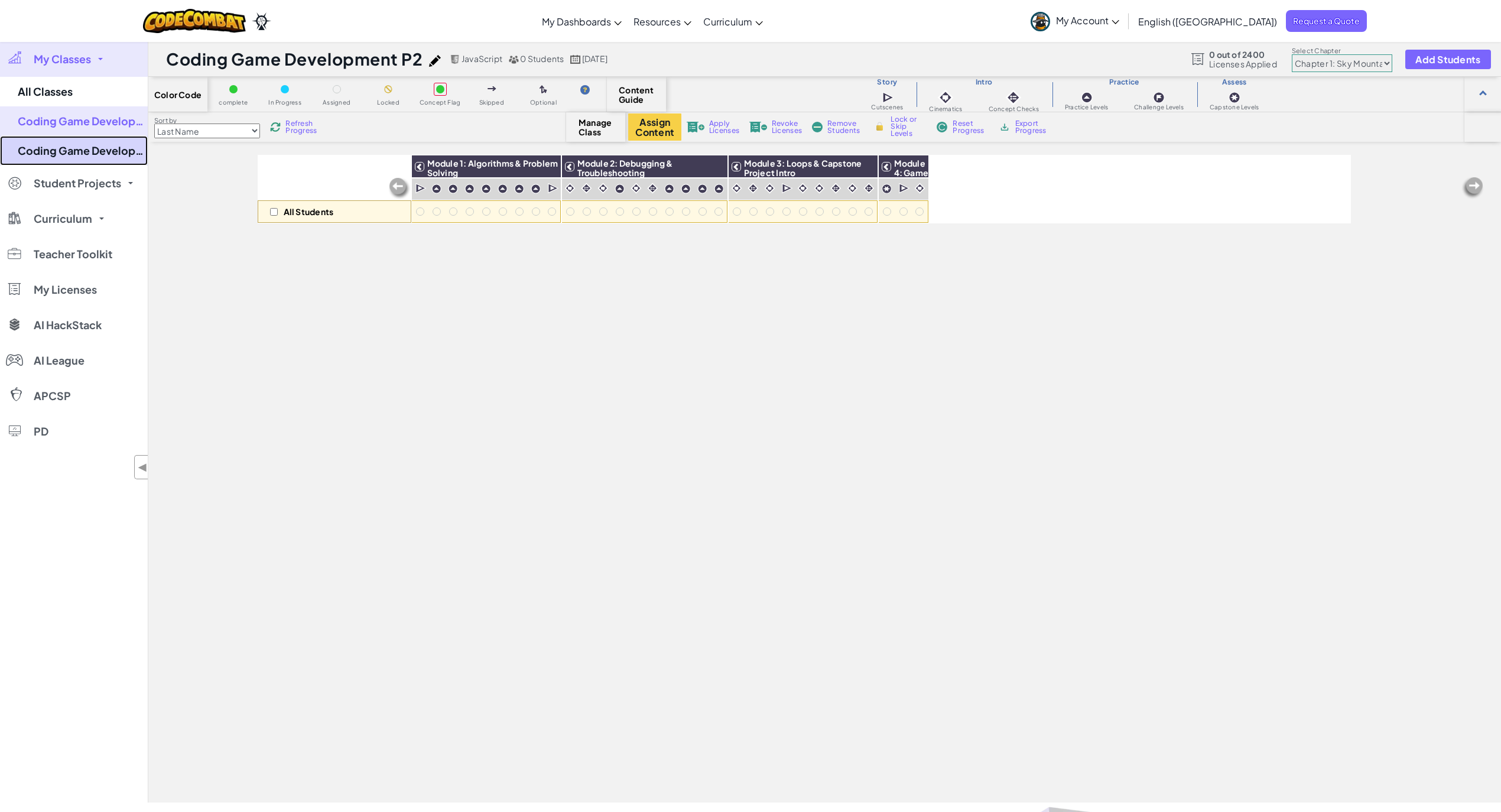
click at [104, 152] on link "Coding Game Development P1" at bounding box center [73, 150] width 147 height 29
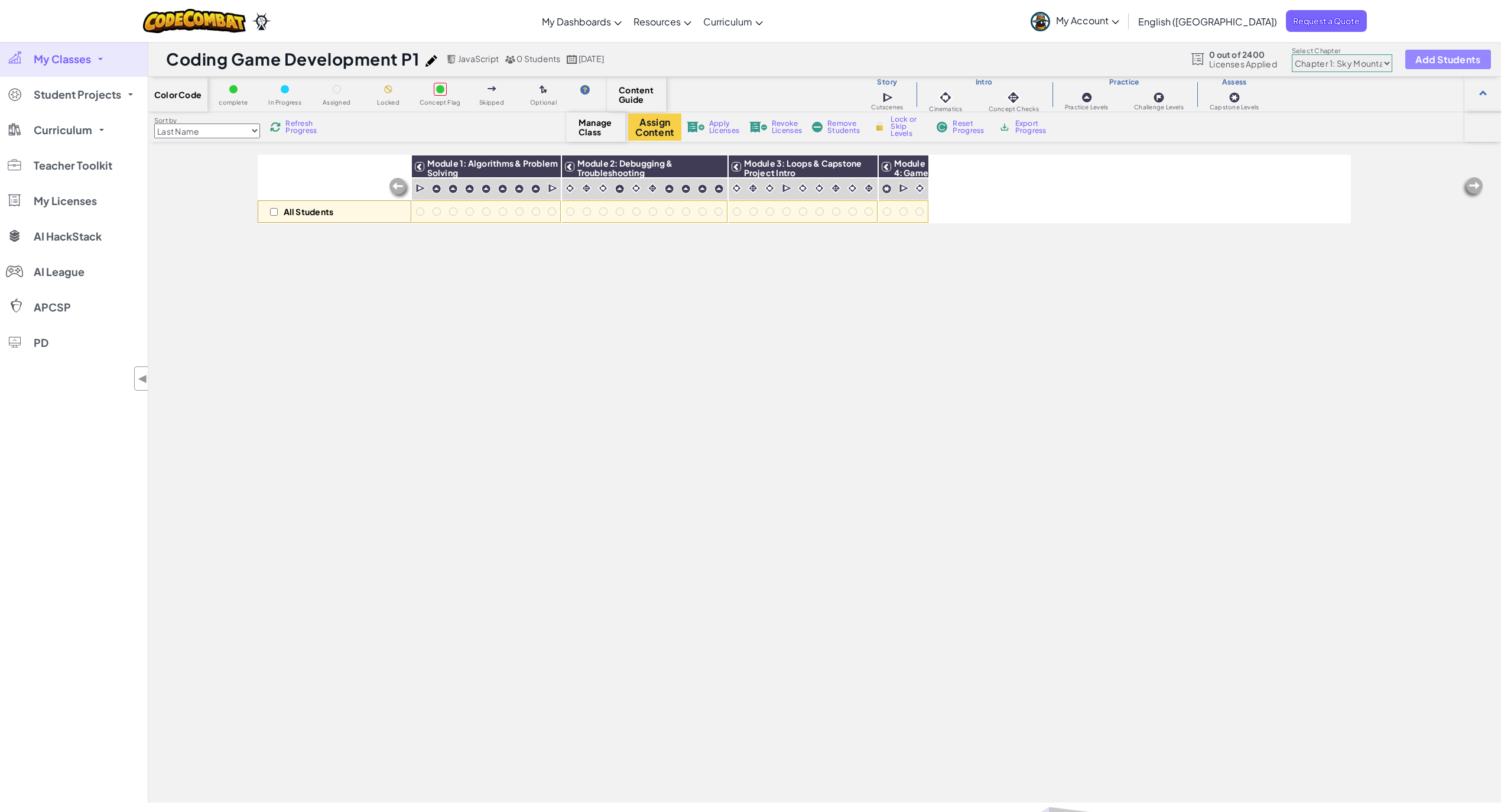
click at [1452, 59] on span "Add Students" at bounding box center [1448, 59] width 65 height 10
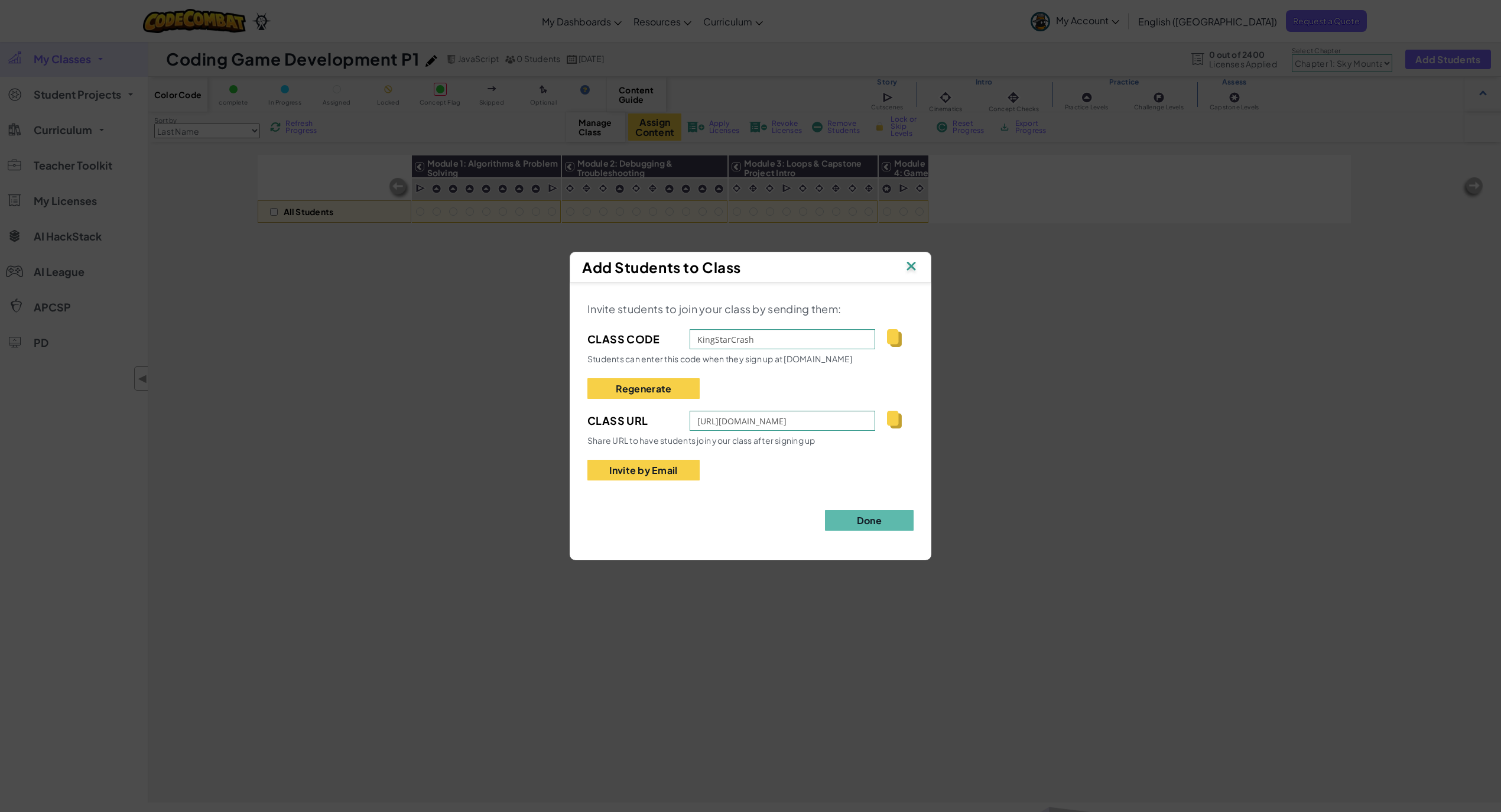
click at [910, 265] on img at bounding box center [911, 267] width 15 height 18
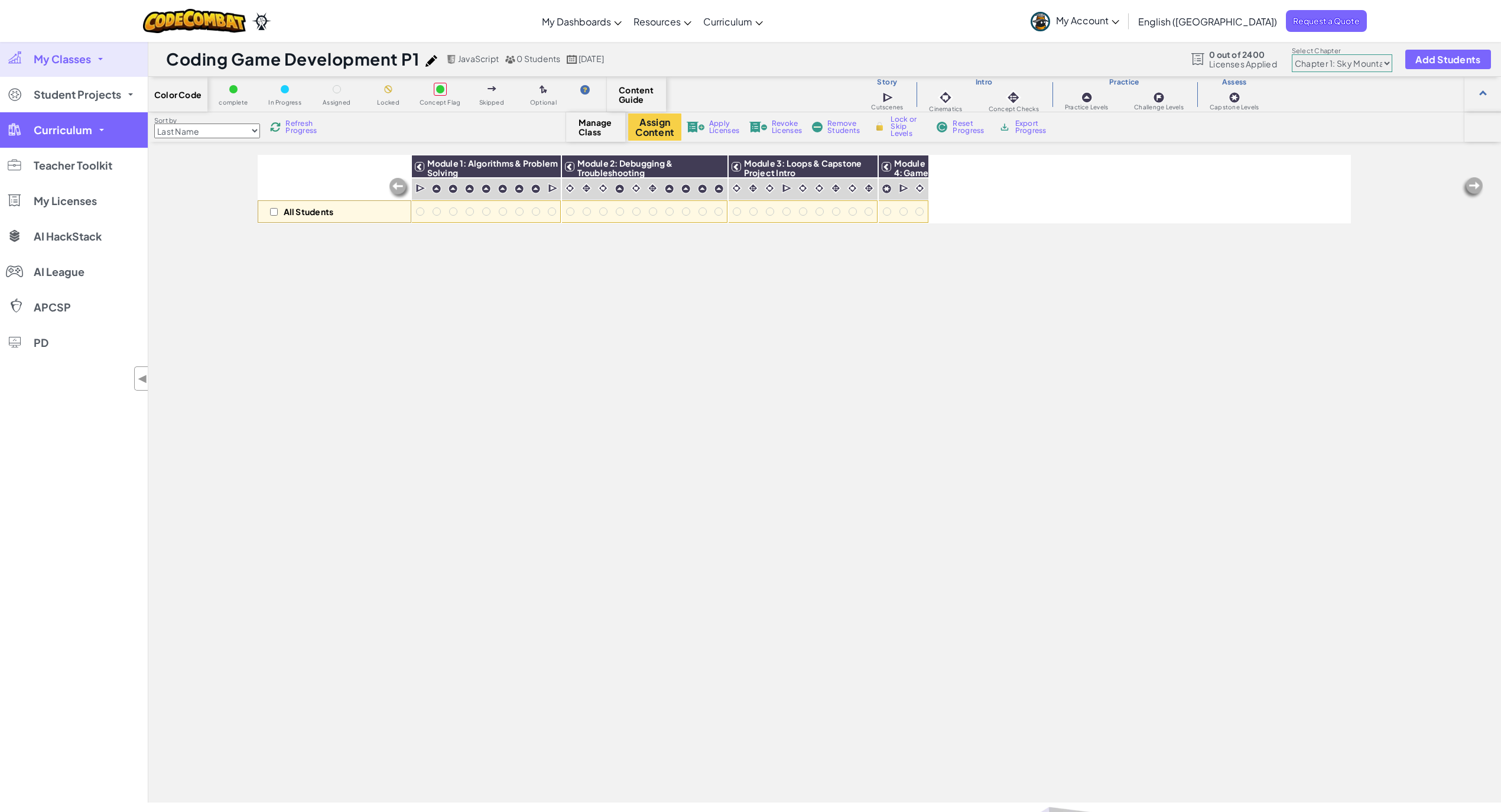
click at [73, 133] on span "Curriculum" at bounding box center [63, 129] width 59 height 10
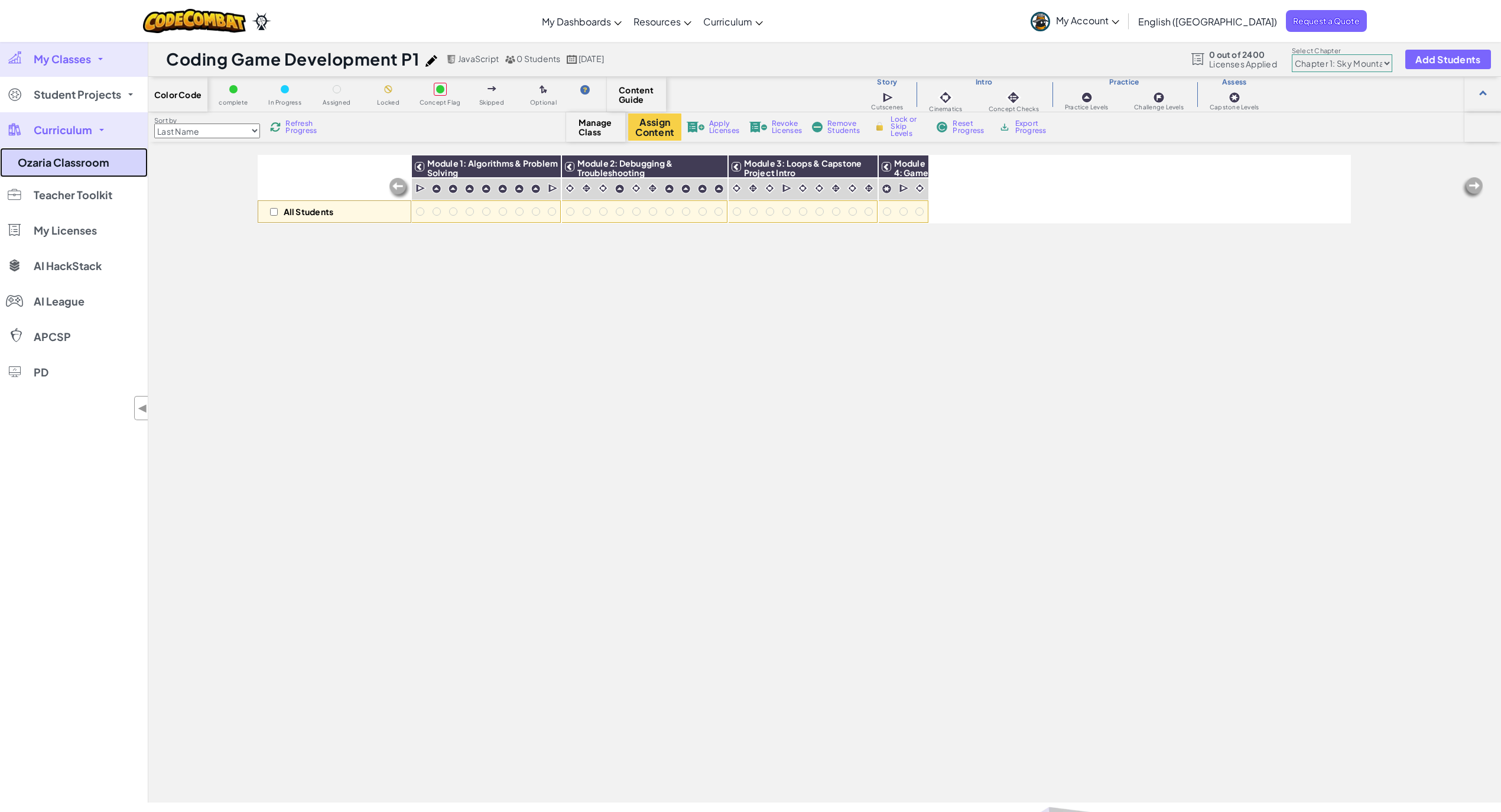
click at [93, 168] on link "Ozaria Classroom" at bounding box center [73, 162] width 147 height 29
select select "javascript"
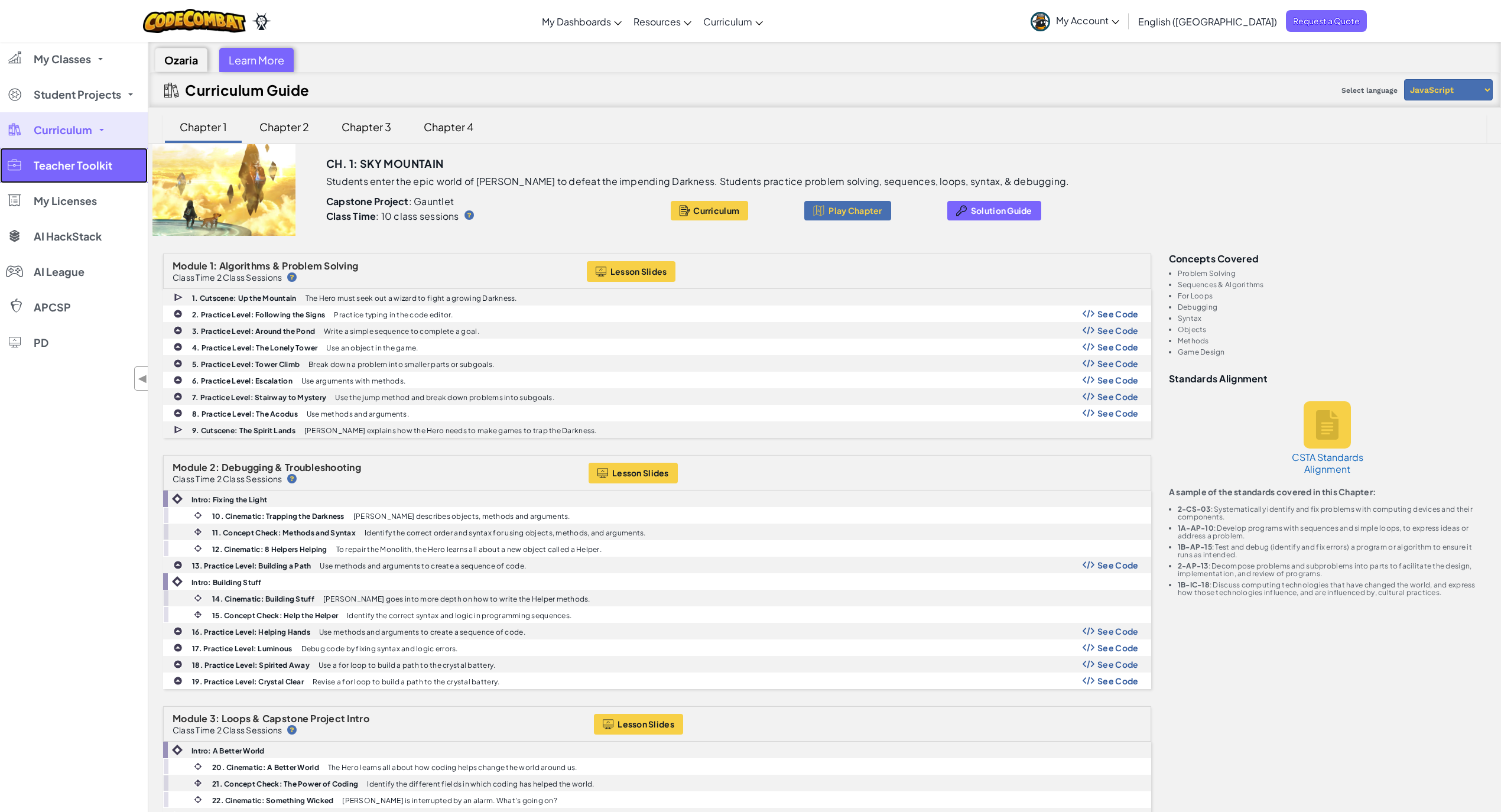
click at [77, 162] on span "Teacher Toolkit" at bounding box center [72, 164] width 79 height 10
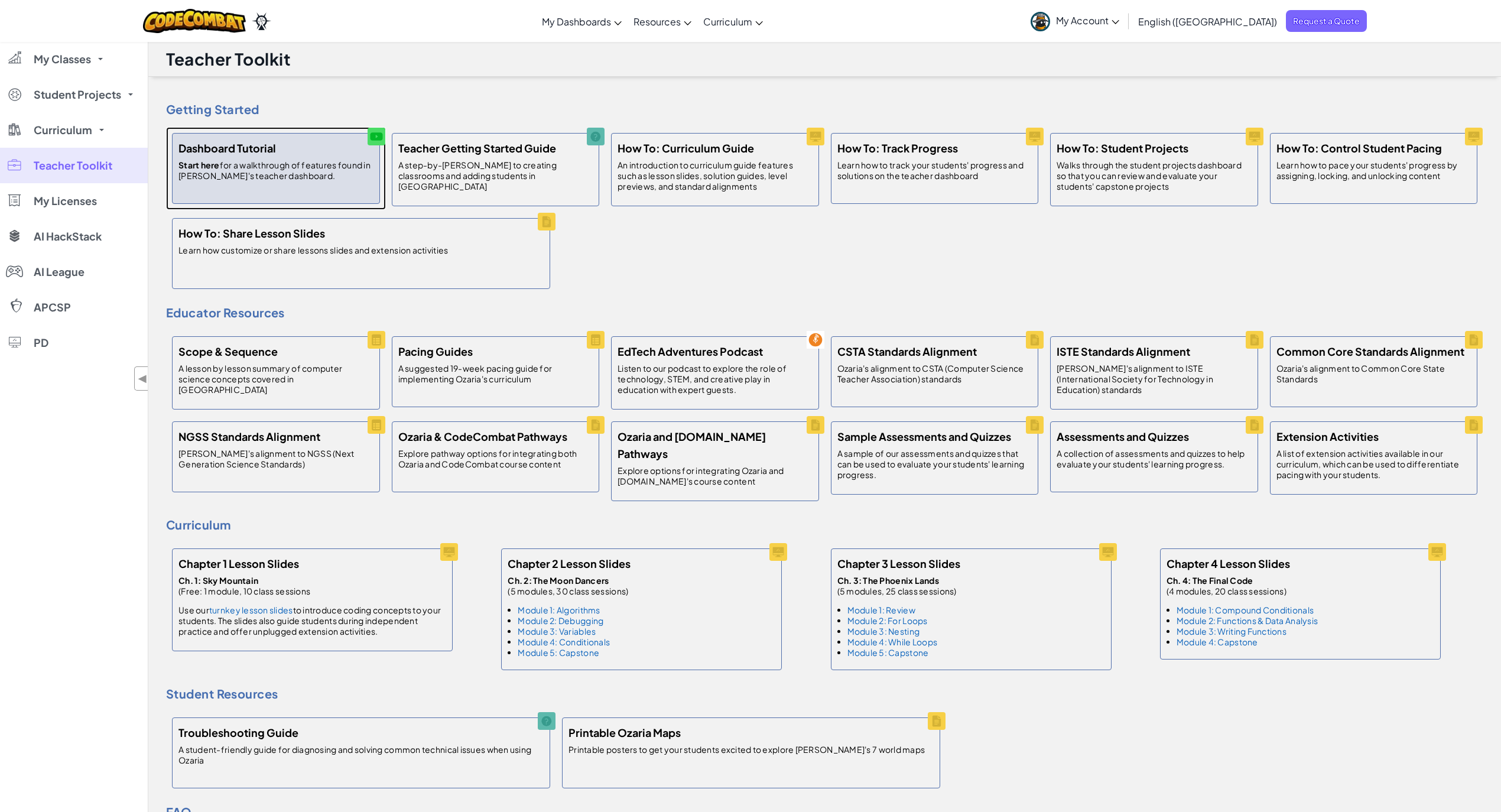
click at [318, 178] on p "Start here for a walkthrough of features found in [PERSON_NAME]'s teacher dashb…" at bounding box center [276, 170] width 195 height 21
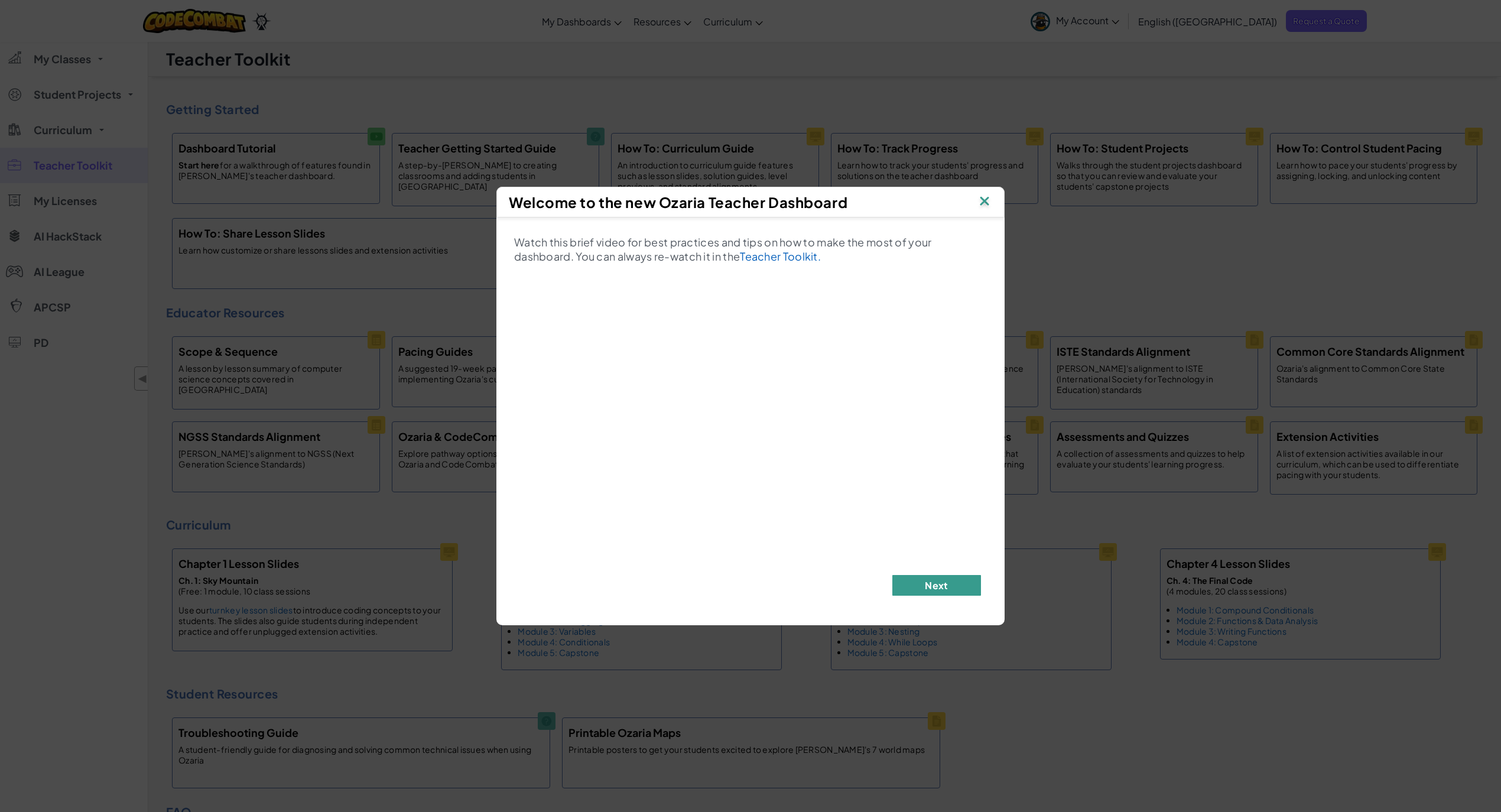
click at [961, 584] on button "Next" at bounding box center [936, 586] width 88 height 21
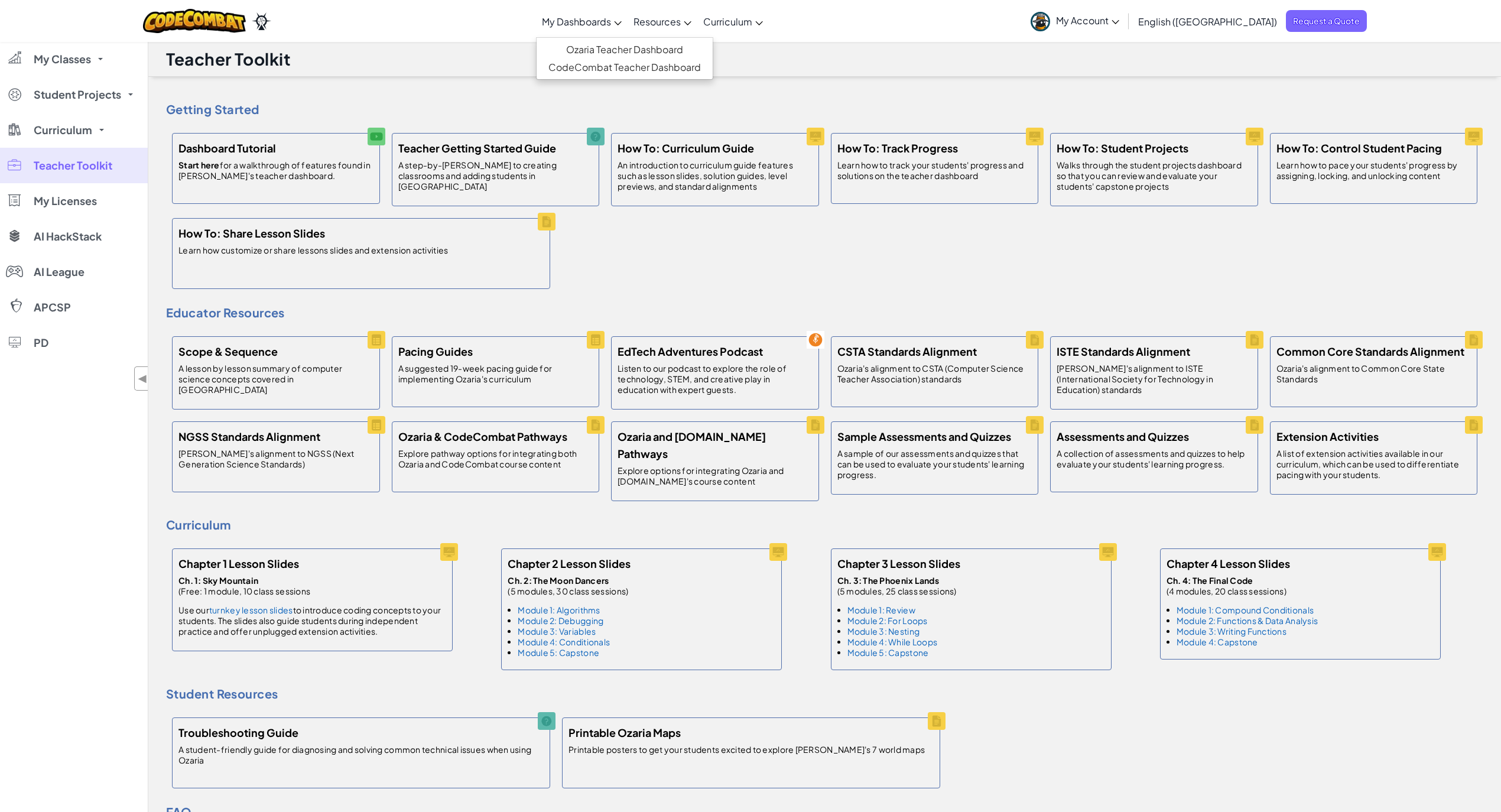
click at [610, 26] on span "My Dashboards" at bounding box center [576, 21] width 69 height 12
click at [606, 15] on span "My Dashboards" at bounding box center [576, 21] width 69 height 12
click at [622, 48] on link "Ozaria Teacher Dashboard" at bounding box center [624, 49] width 176 height 18
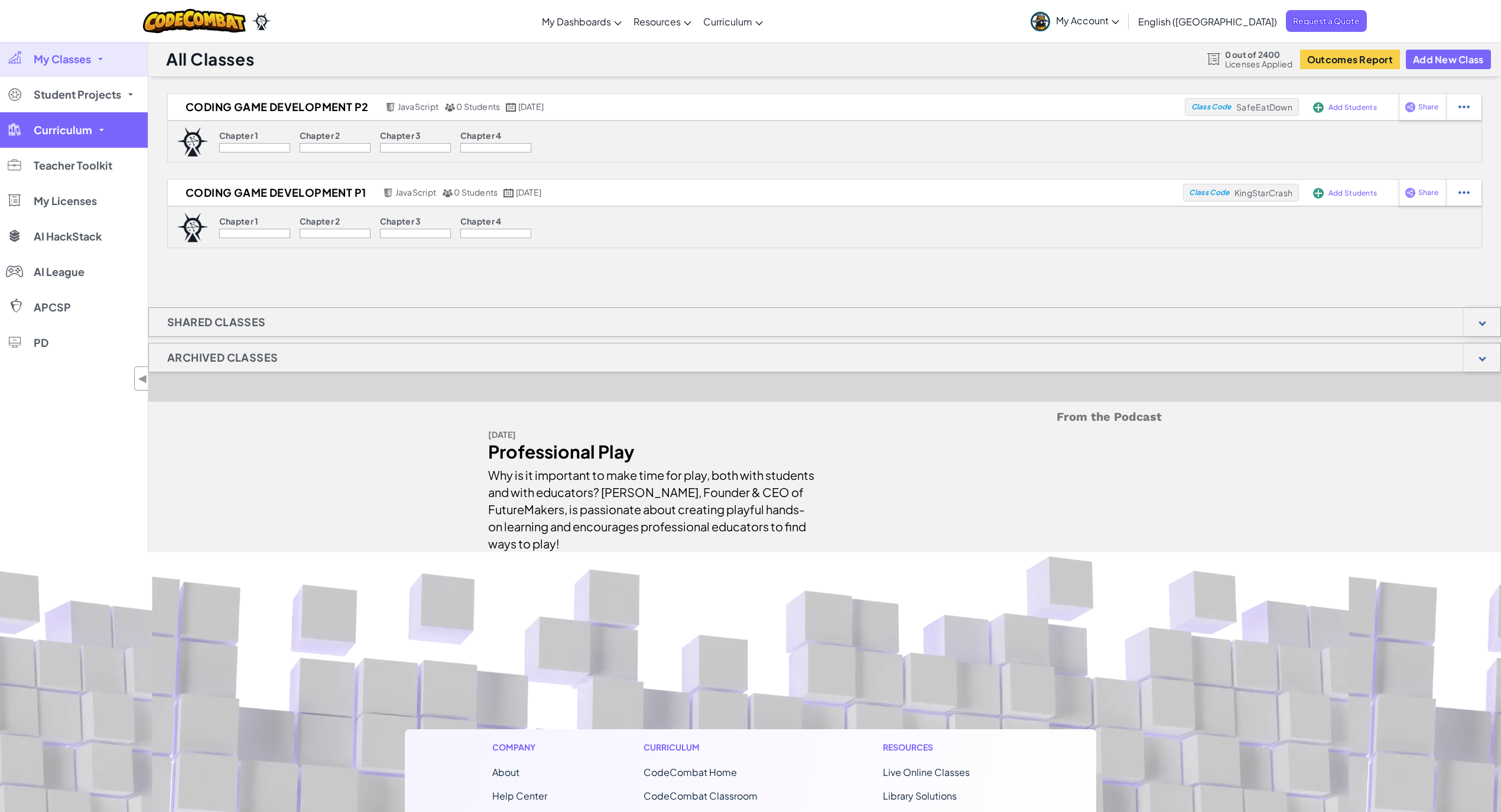
click at [94, 132] on link "Curriculum" at bounding box center [73, 129] width 147 height 35
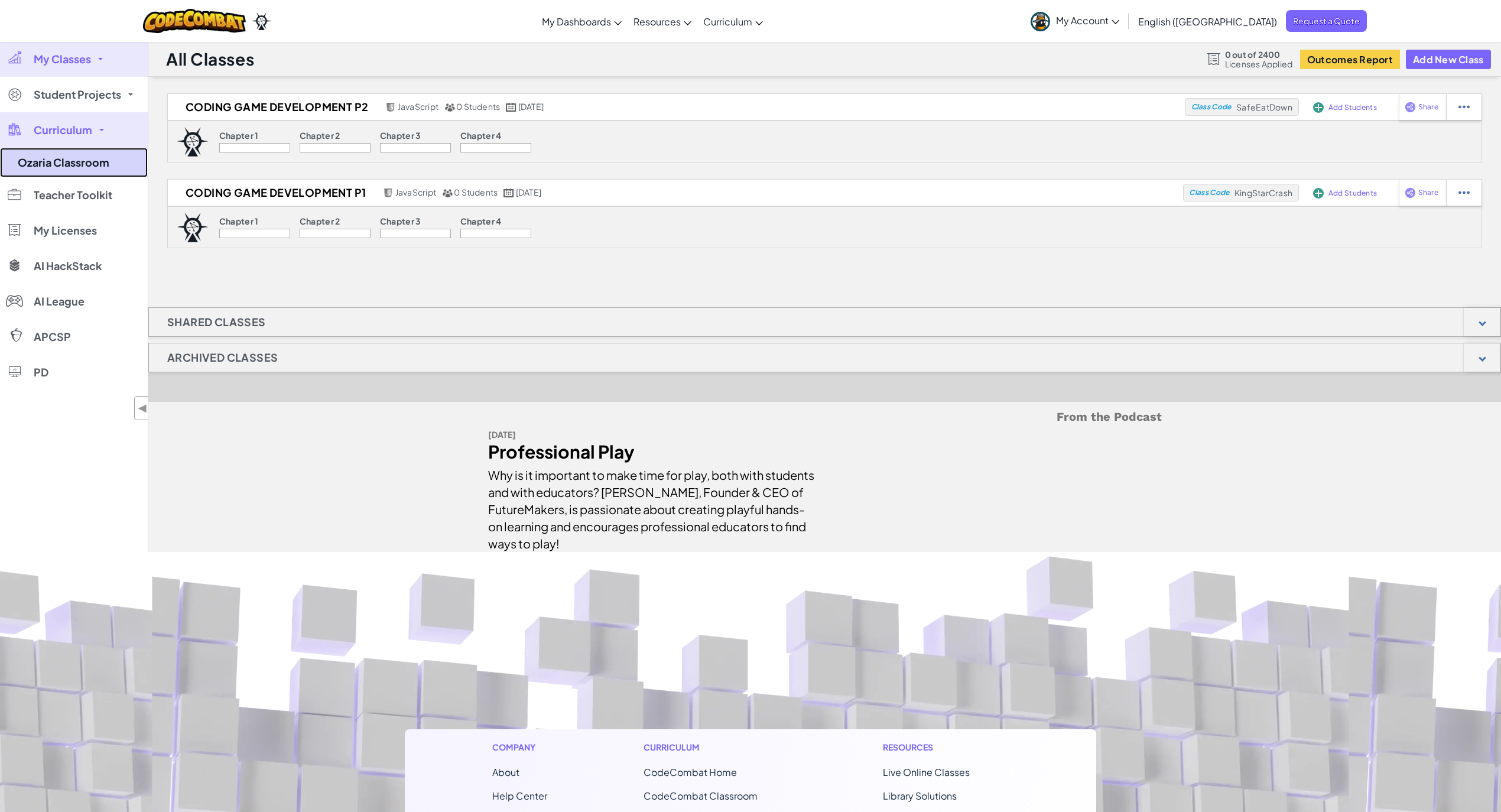
click at [93, 166] on link "Ozaria Classroom" at bounding box center [73, 162] width 147 height 29
select select "javascript"
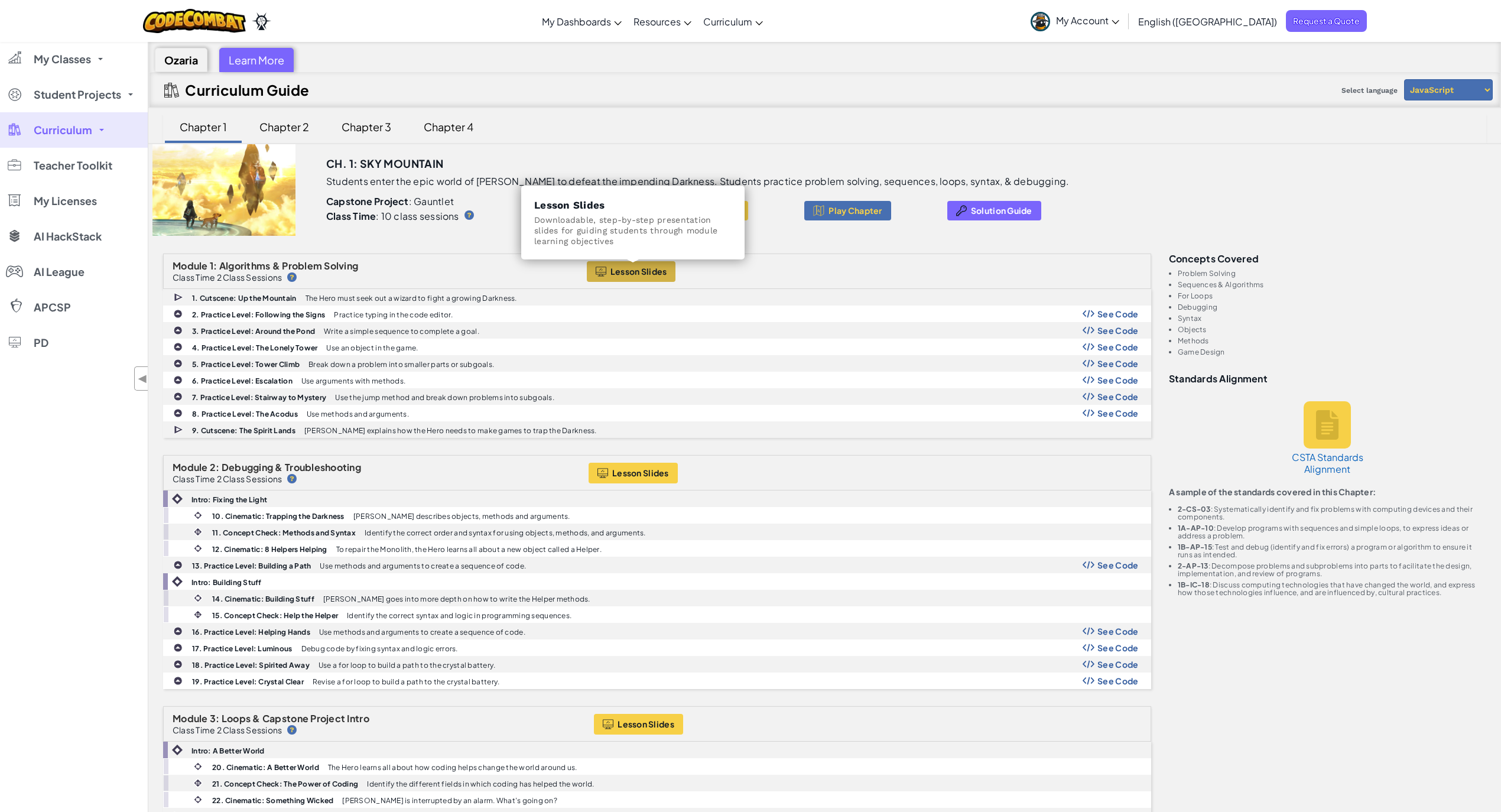
click at [655, 276] on span "Lesson Slides" at bounding box center [639, 271] width 57 height 10
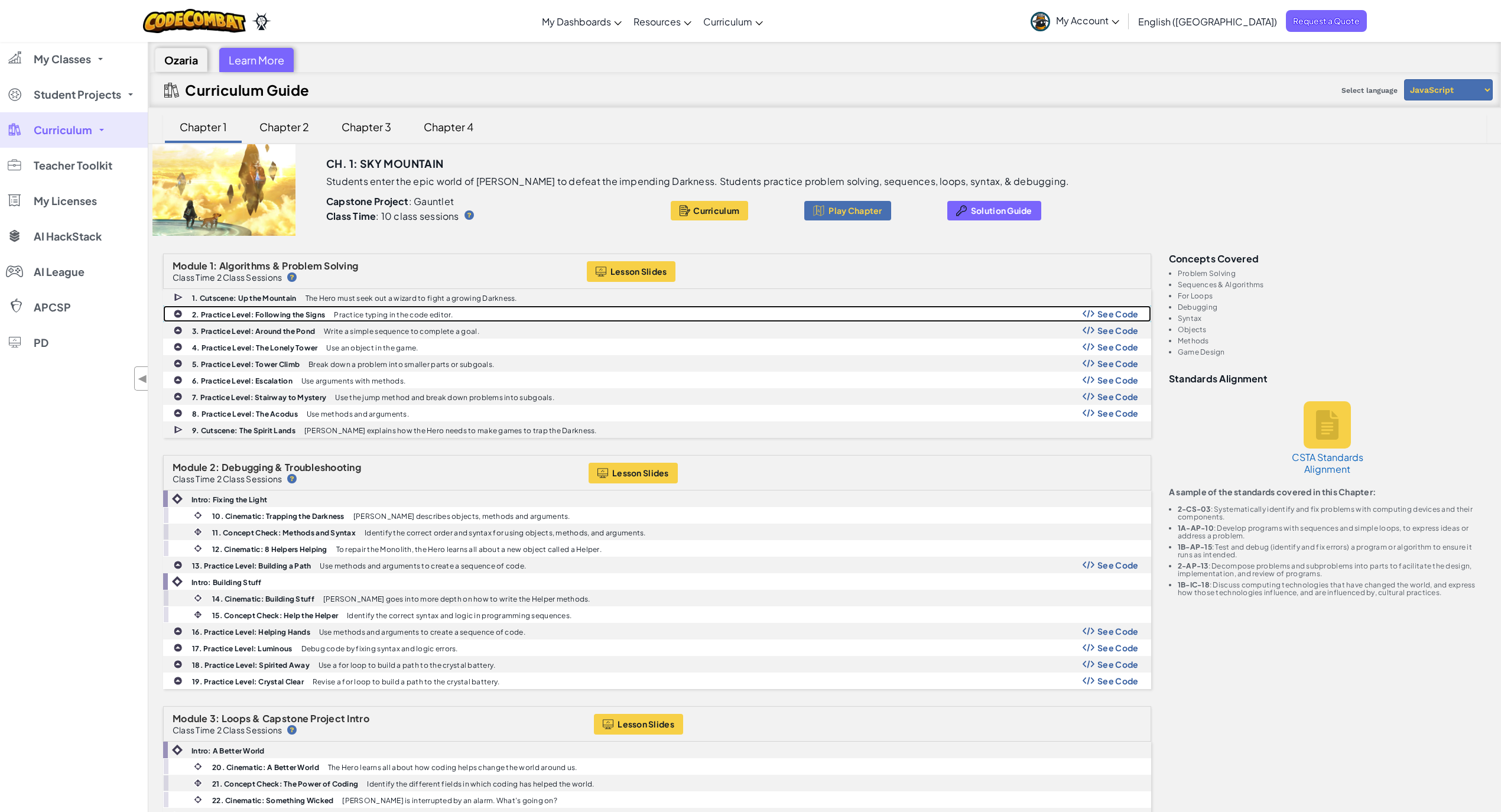
click at [1114, 312] on span "See Code" at bounding box center [1119, 314] width 42 height 10
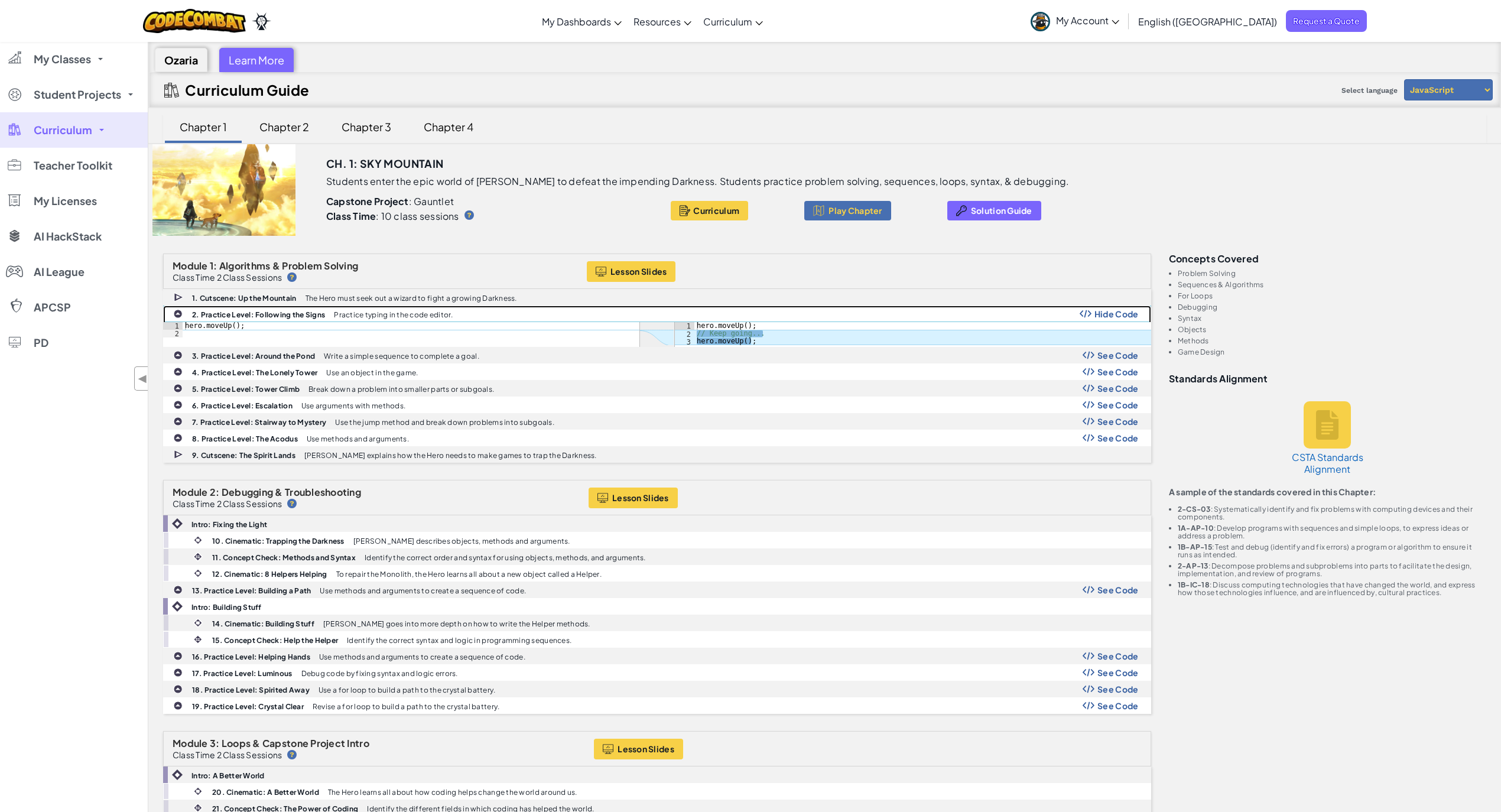
click at [1114, 312] on span "Hide Code" at bounding box center [1117, 314] width 45 height 10
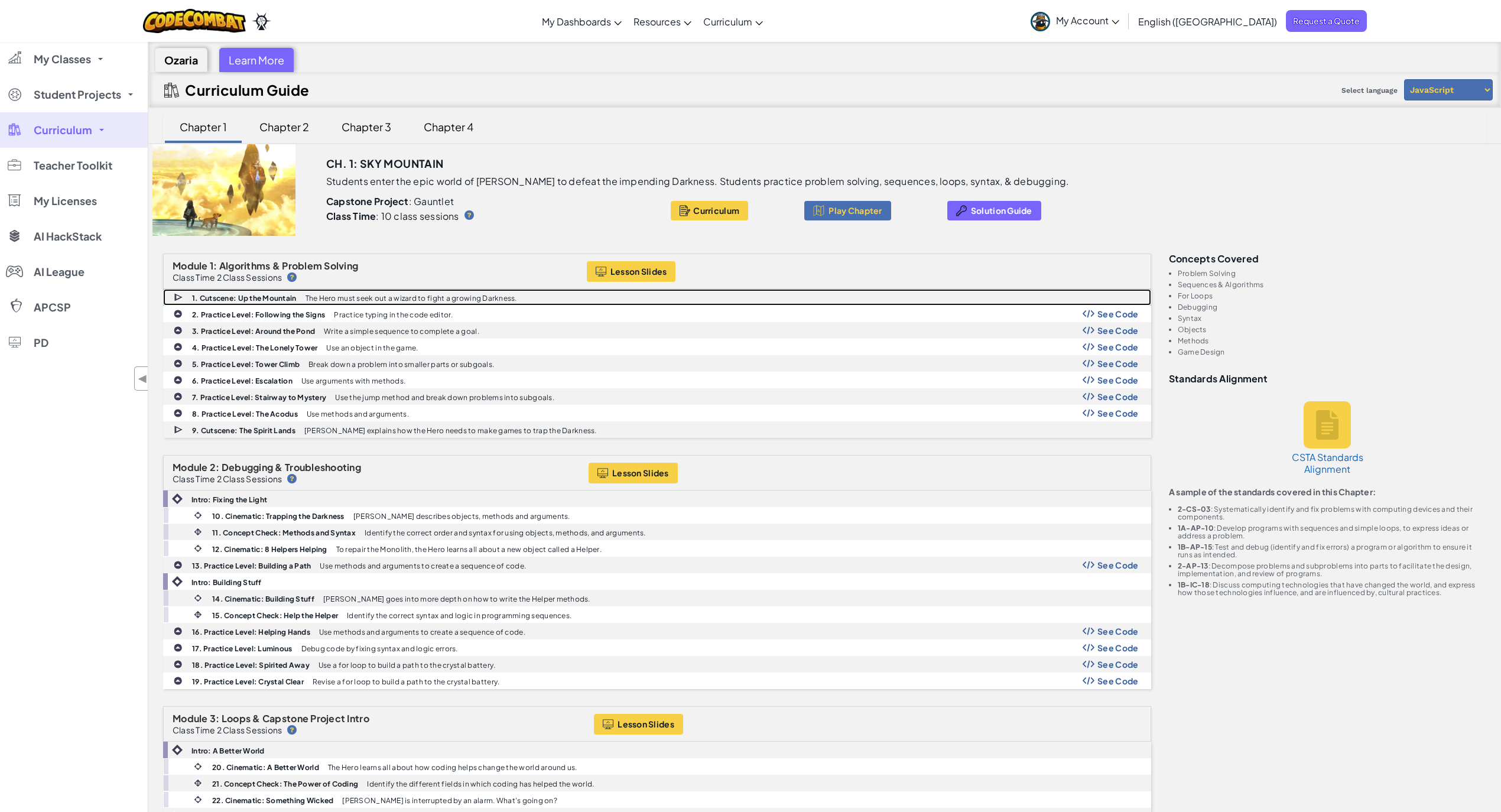
click at [1113, 303] on div "1. Cutscene: Up the Mountain The Hero must seek out a wizard to fight a growing…" at bounding box center [657, 298] width 987 height 15
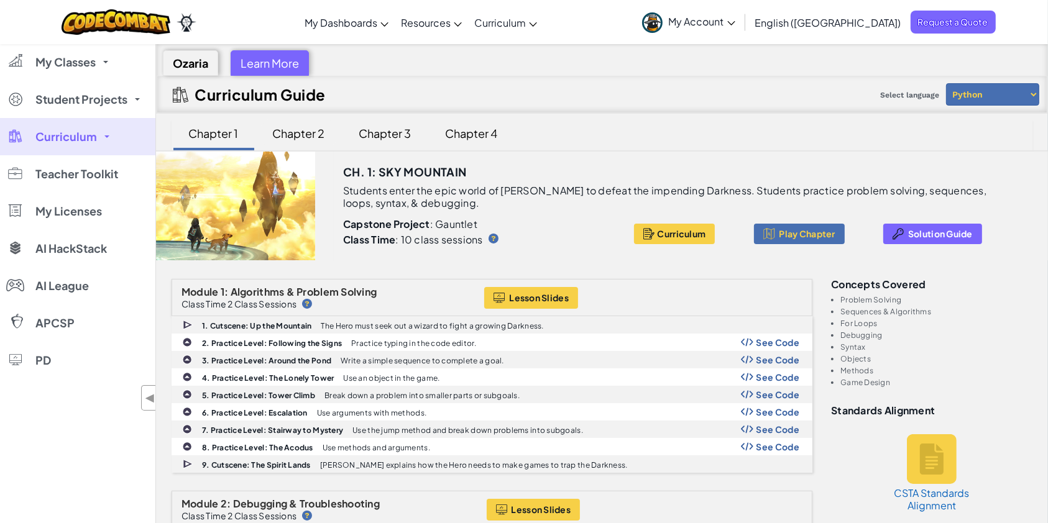
click at [293, 132] on div "Chapter 2" at bounding box center [298, 133] width 77 height 29
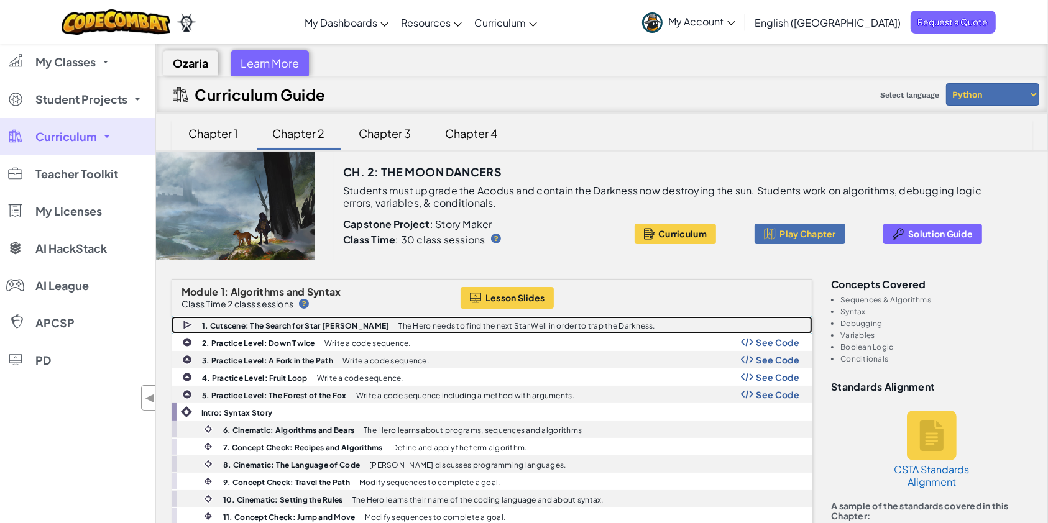
click at [185, 324] on img at bounding box center [188, 325] width 11 height 12
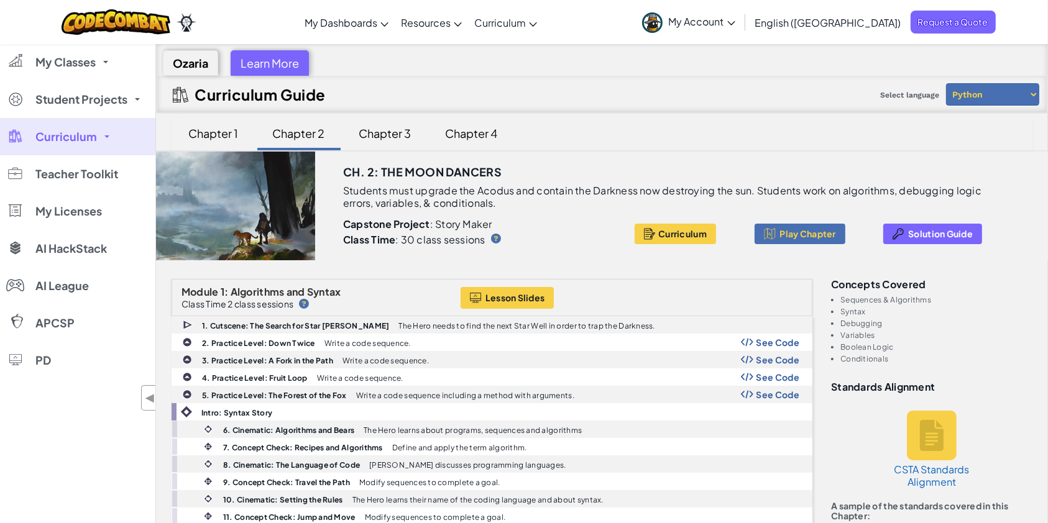
click at [213, 138] on div "Chapter 1" at bounding box center [213, 133] width 75 height 29
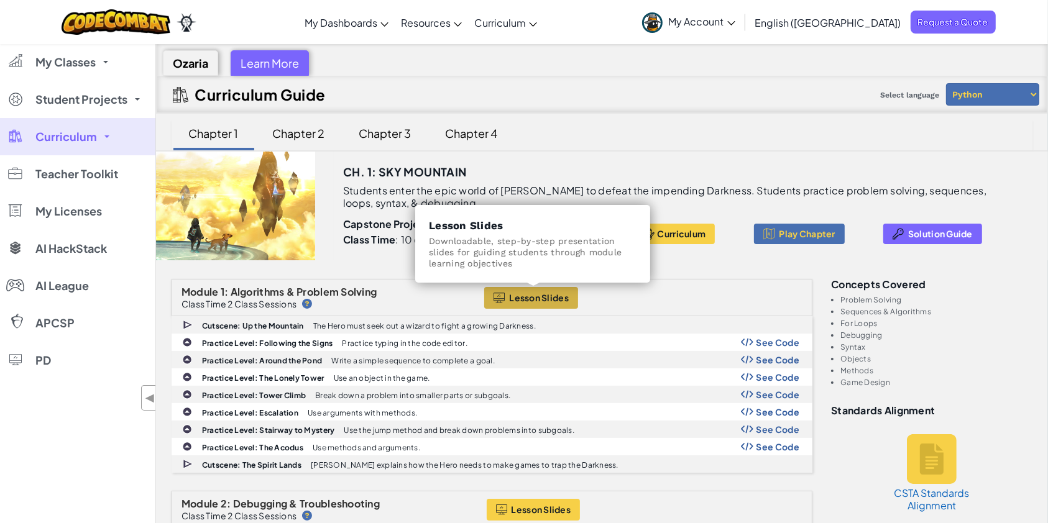
click at [557, 298] on span "Lesson Slides" at bounding box center [539, 298] width 60 height 10
